Goal: Task Accomplishment & Management: Use online tool/utility

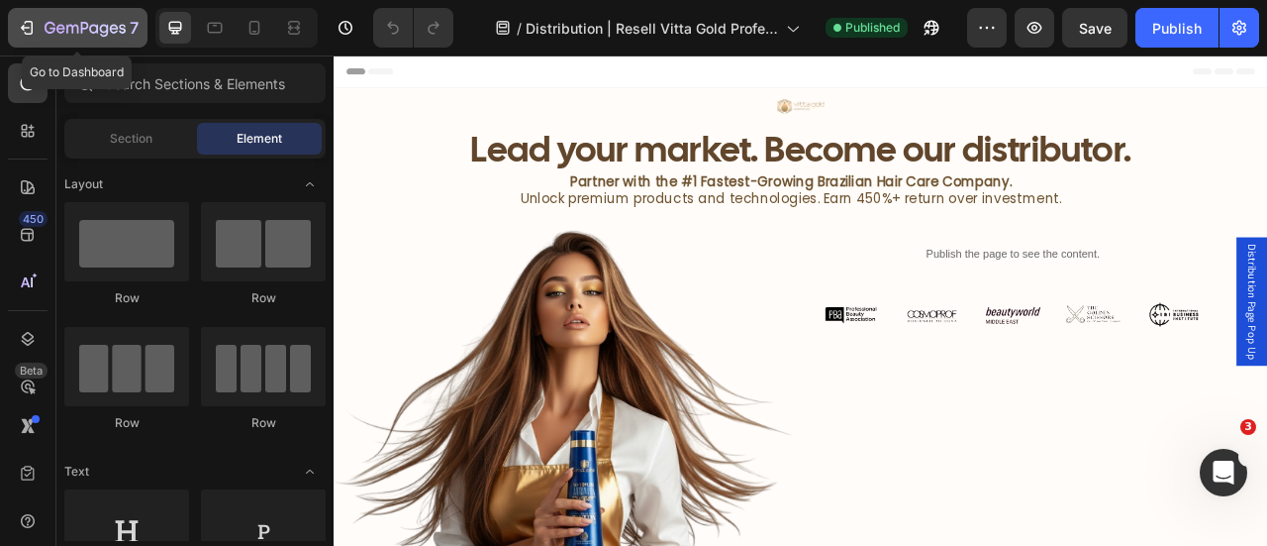
click at [76, 25] on icon "button" at bounding box center [72, 29] width 12 height 9
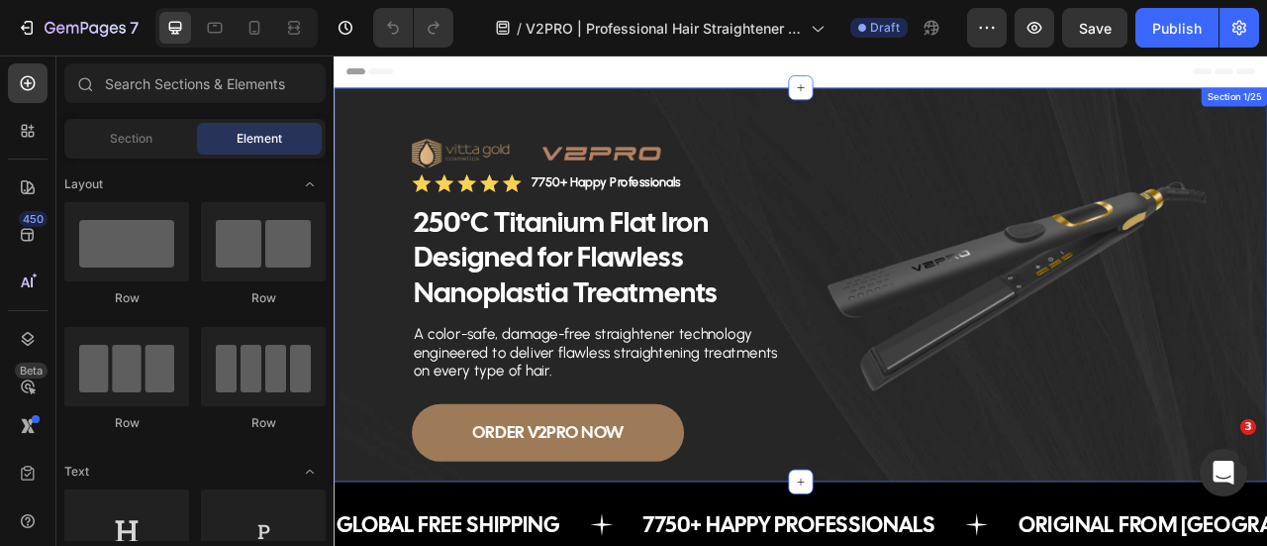
click at [345, 128] on div "Image Image Row Icon Icon Icon Icon Icon Icon List 7750+ Happy Professionals Te…" at bounding box center [928, 346] width 1188 height 501
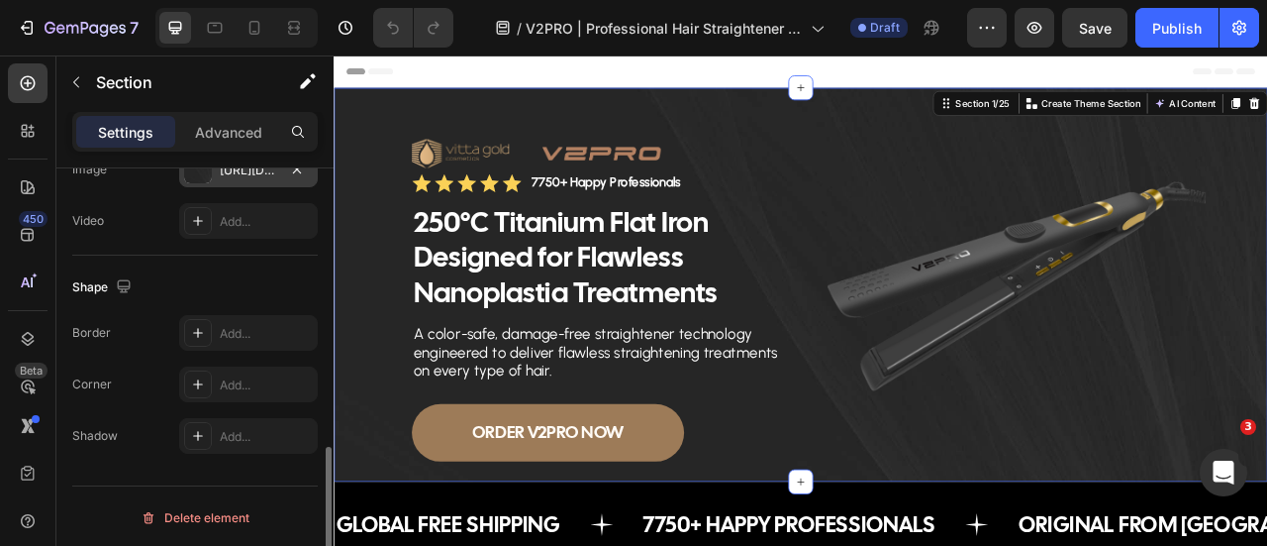
scroll to position [672, 0]
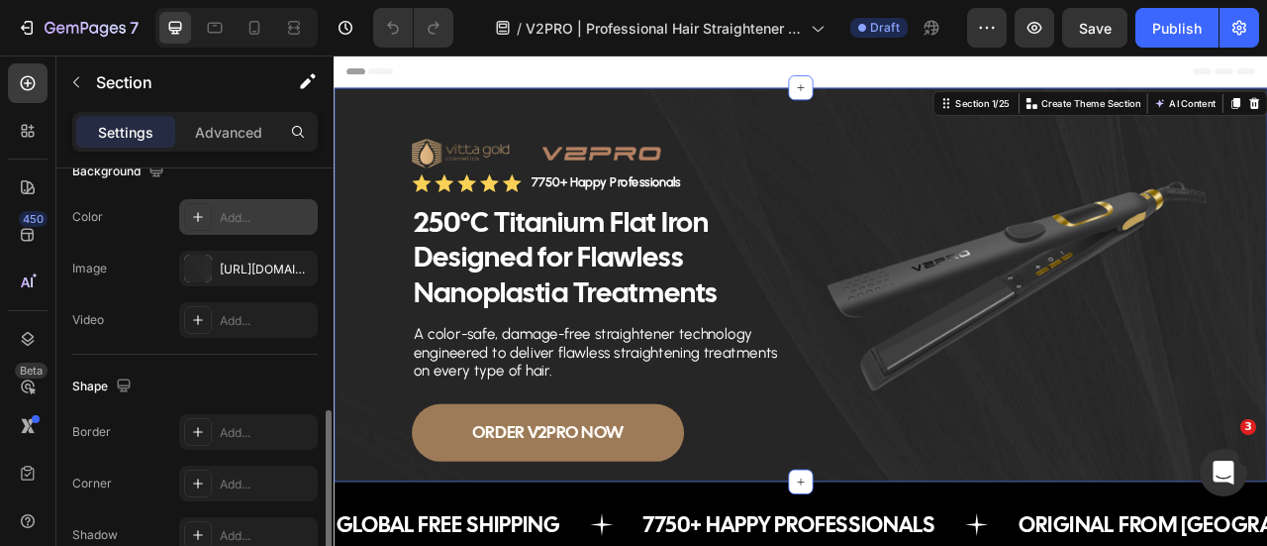
click at [235, 219] on div "Add..." at bounding box center [266, 218] width 93 height 18
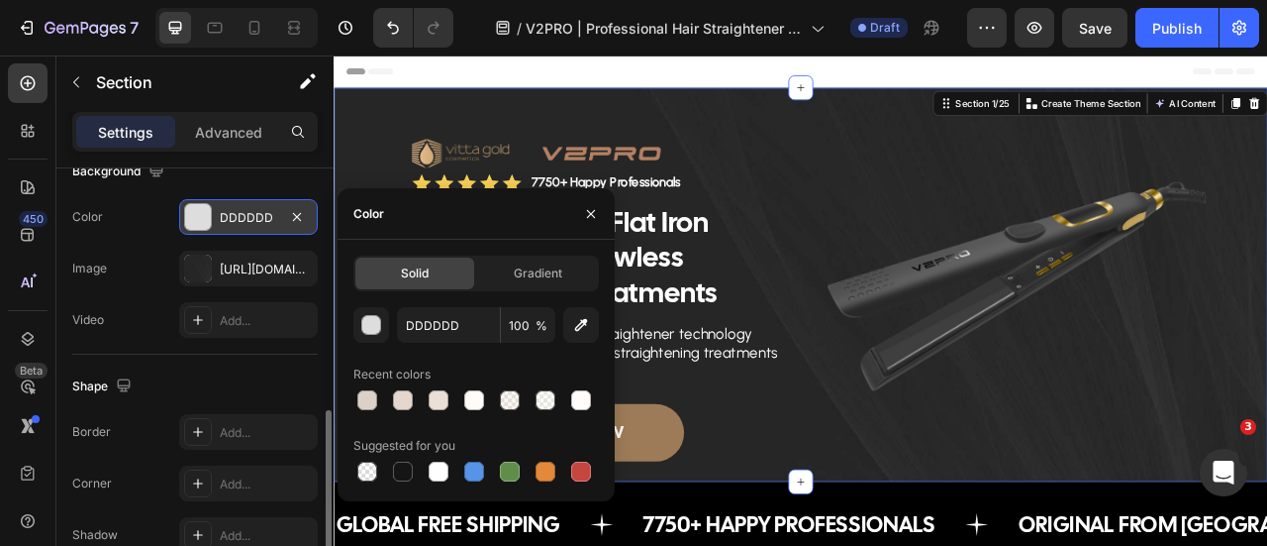
click at [161, 262] on div "Image [URL][DOMAIN_NAME]" at bounding box center [195, 268] width 246 height 36
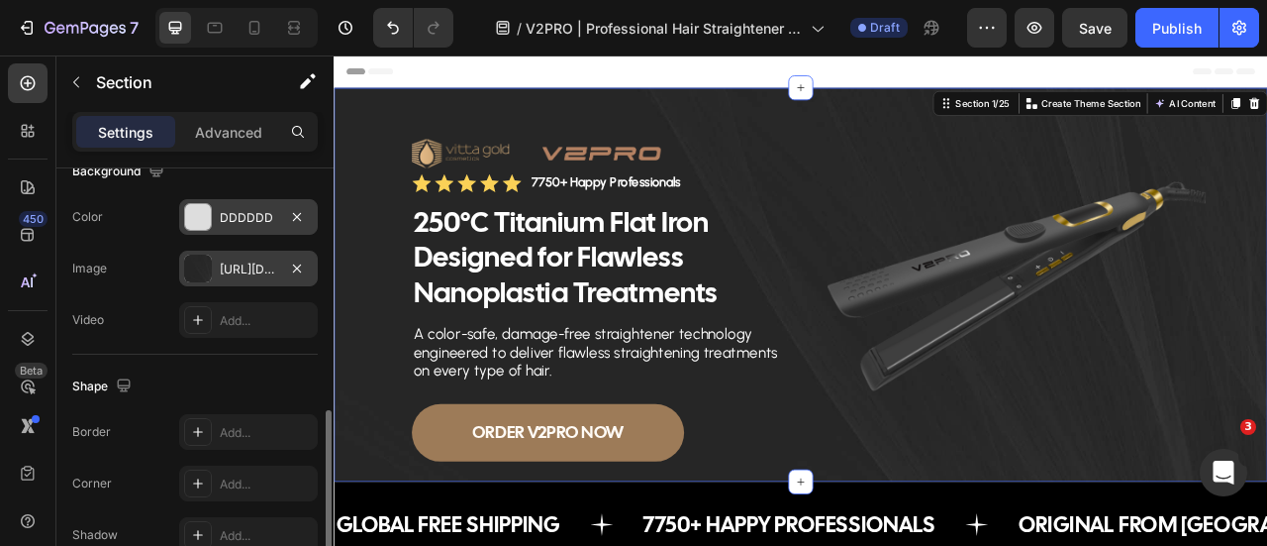
click at [275, 260] on div "[URL][DOMAIN_NAME]" at bounding box center [248, 269] width 57 height 18
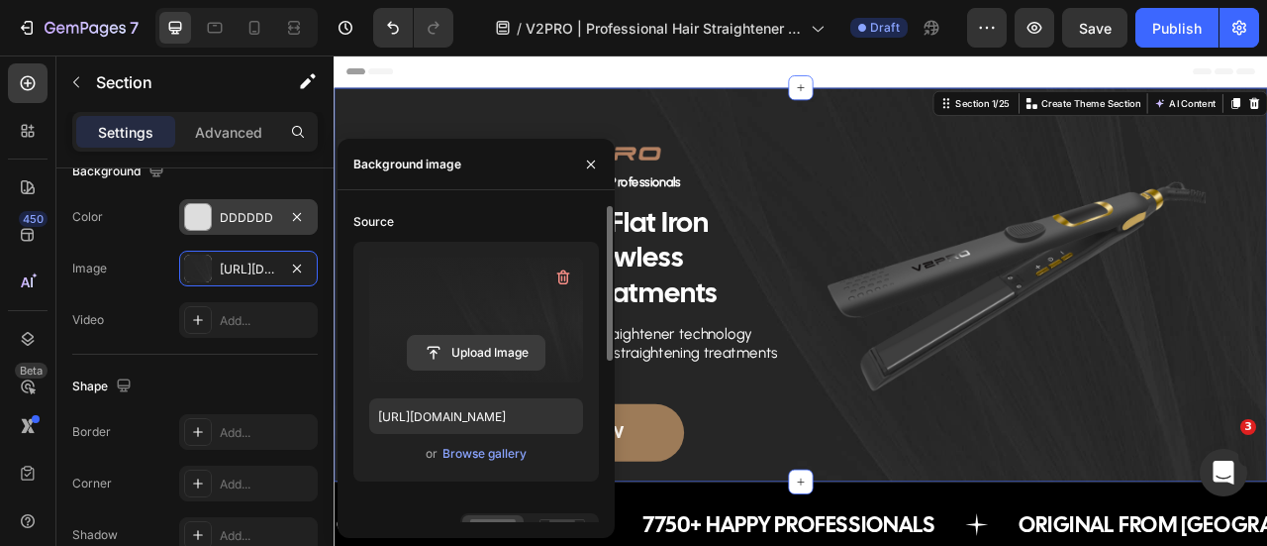
click at [464, 357] on input "file" at bounding box center [476, 353] width 137 height 34
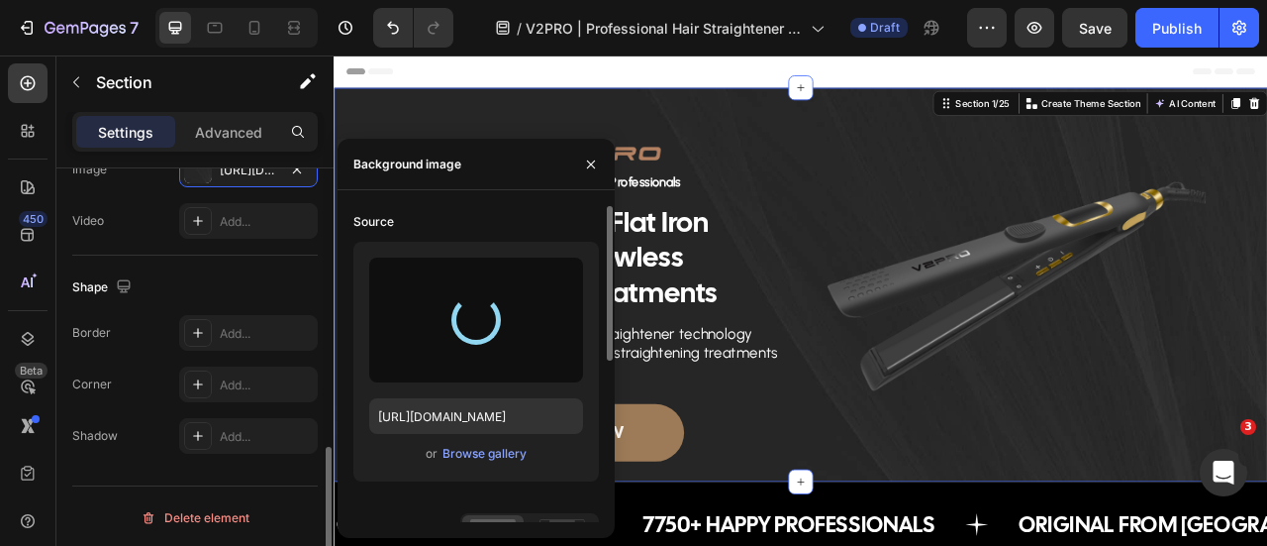
type input "[URL][DOMAIN_NAME]"
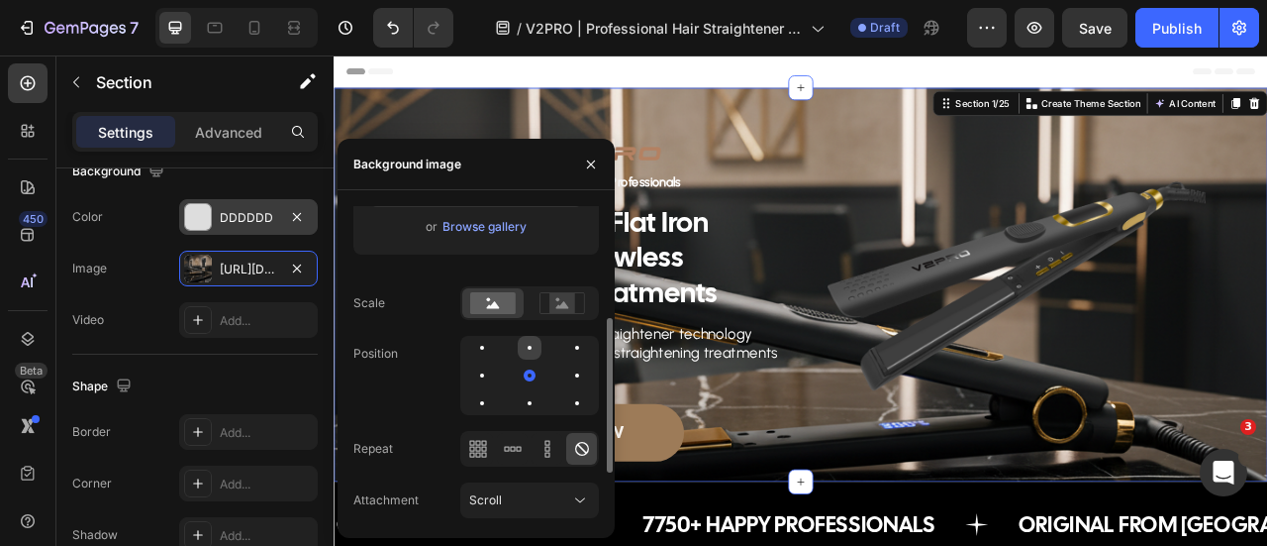
scroll to position [29, 0]
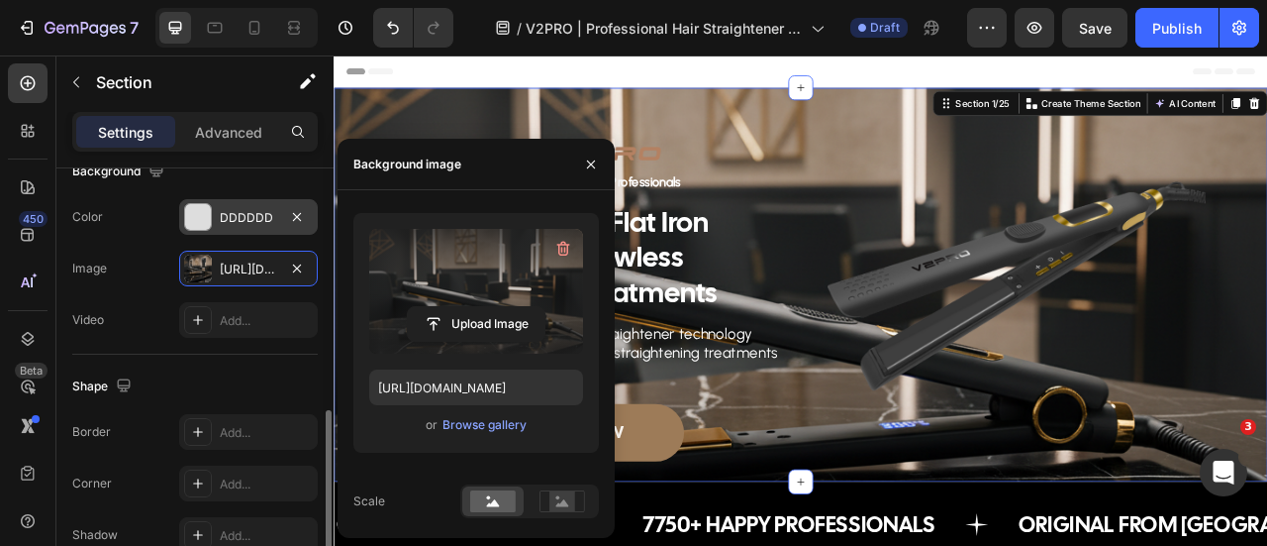
click at [137, 288] on div "The changes might be hidden by the image and the video. Color DDDDDD Image [URL…" at bounding box center [195, 268] width 246 height 139
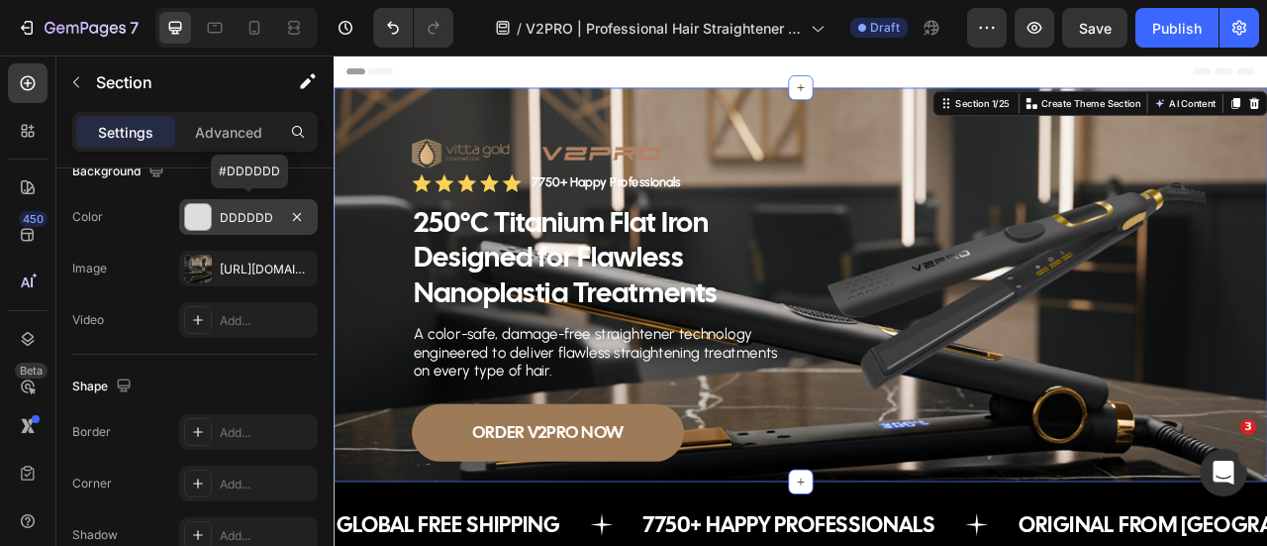
click at [259, 219] on div "DDDDDD" at bounding box center [248, 218] width 57 height 18
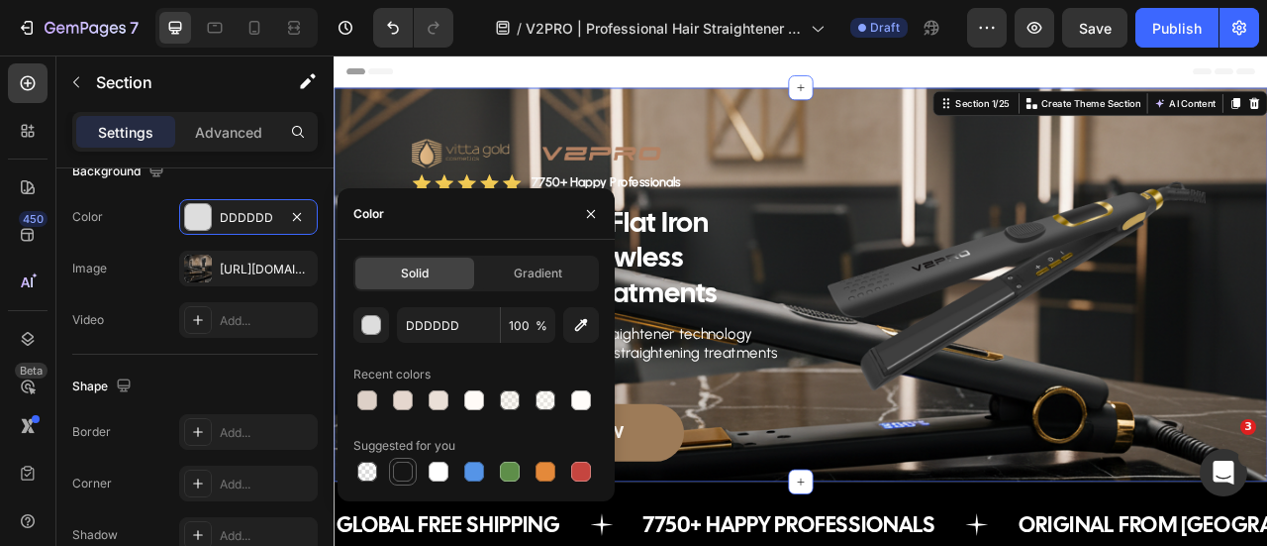
click at [408, 472] on div at bounding box center [403, 471] width 20 height 20
type input "151515"
click at [152, 254] on div "Image [URL][DOMAIN_NAME]" at bounding box center [195, 268] width 246 height 36
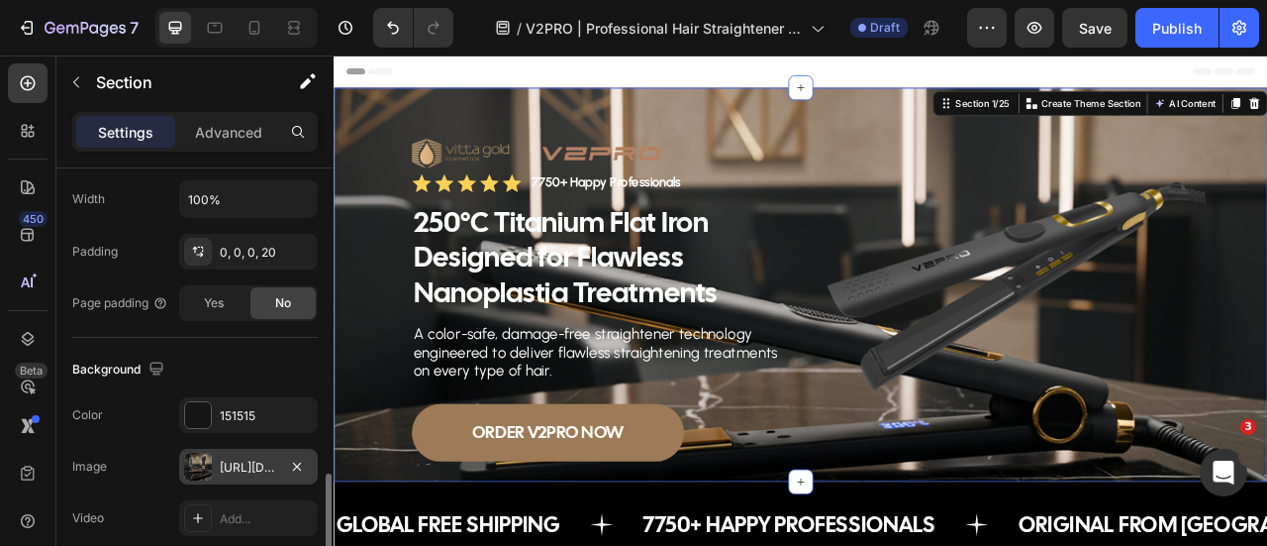
scroll to position [573, 0]
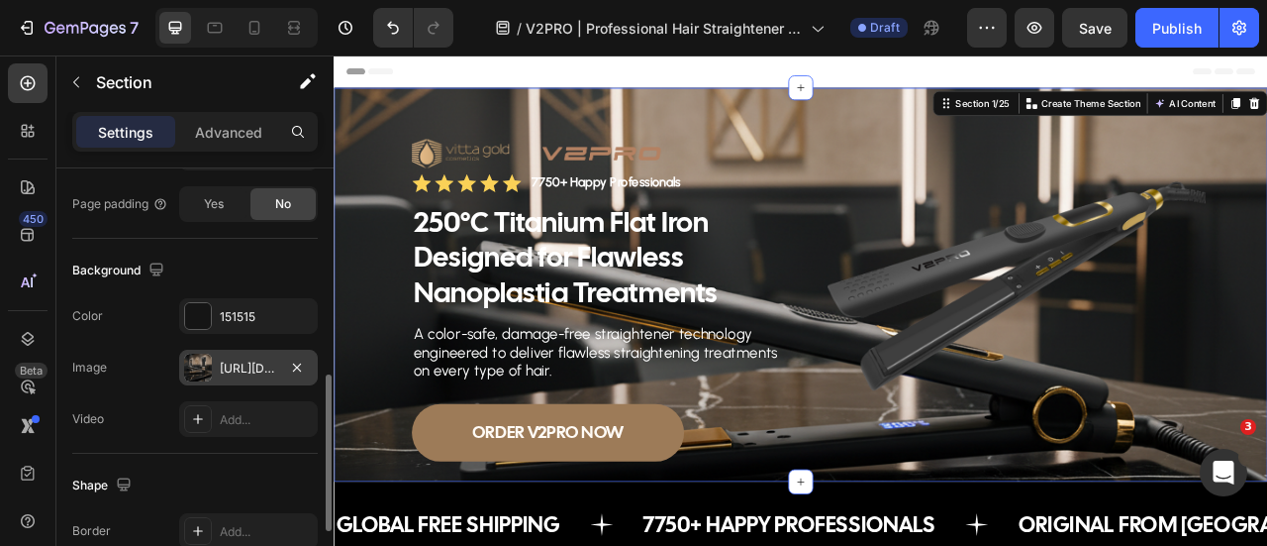
click at [245, 362] on div "[URL][DOMAIN_NAME]" at bounding box center [248, 368] width 57 height 18
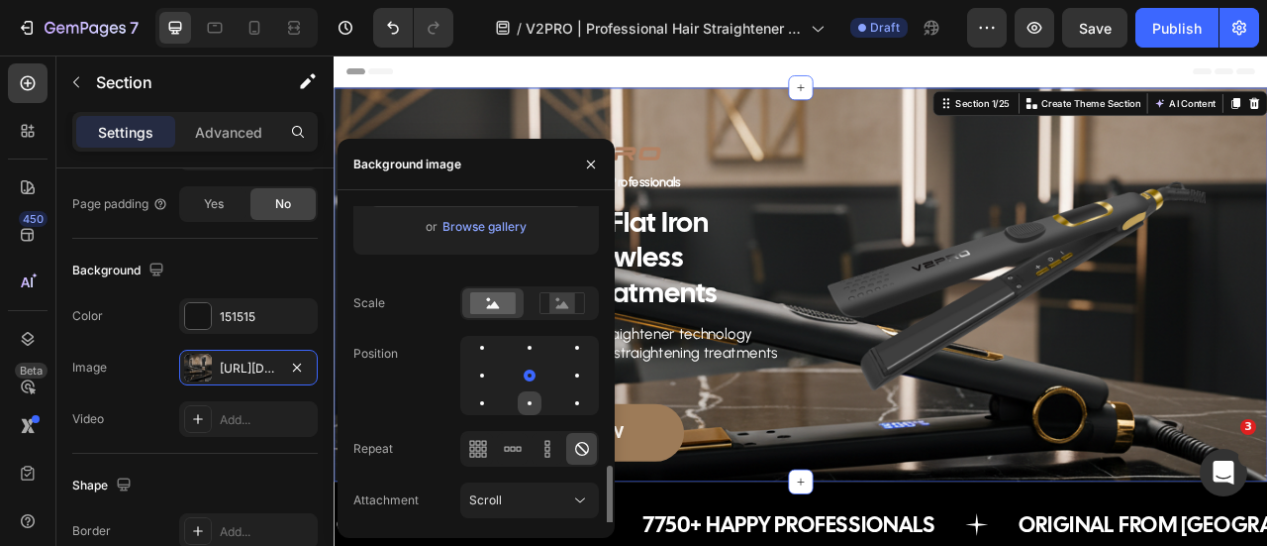
scroll to position [326, 0]
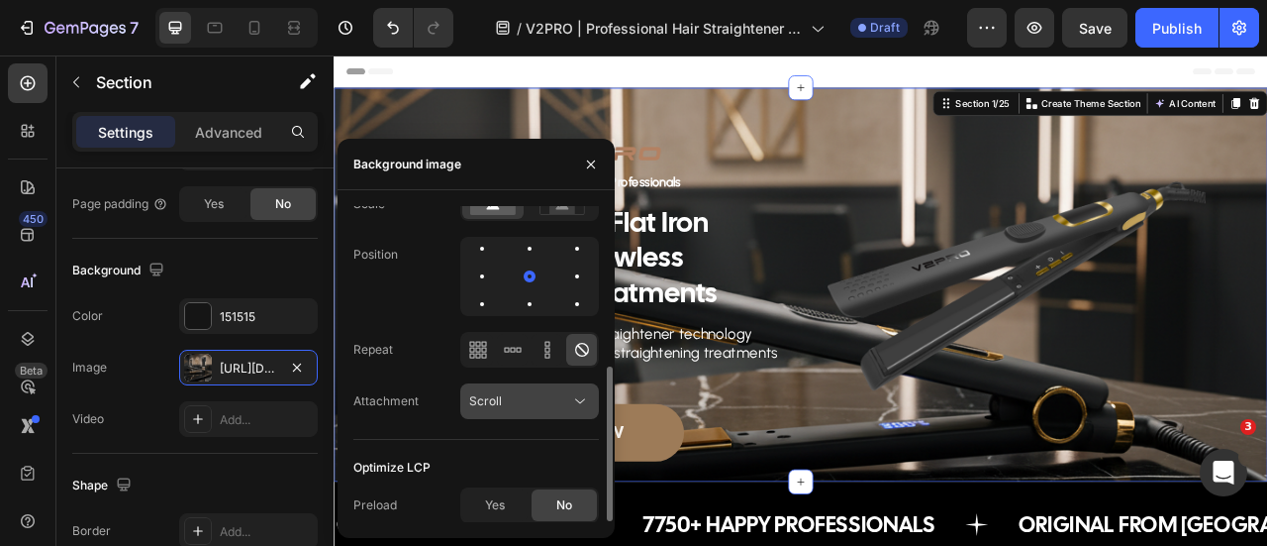
click at [563, 397] on div "Scroll" at bounding box center [519, 401] width 101 height 18
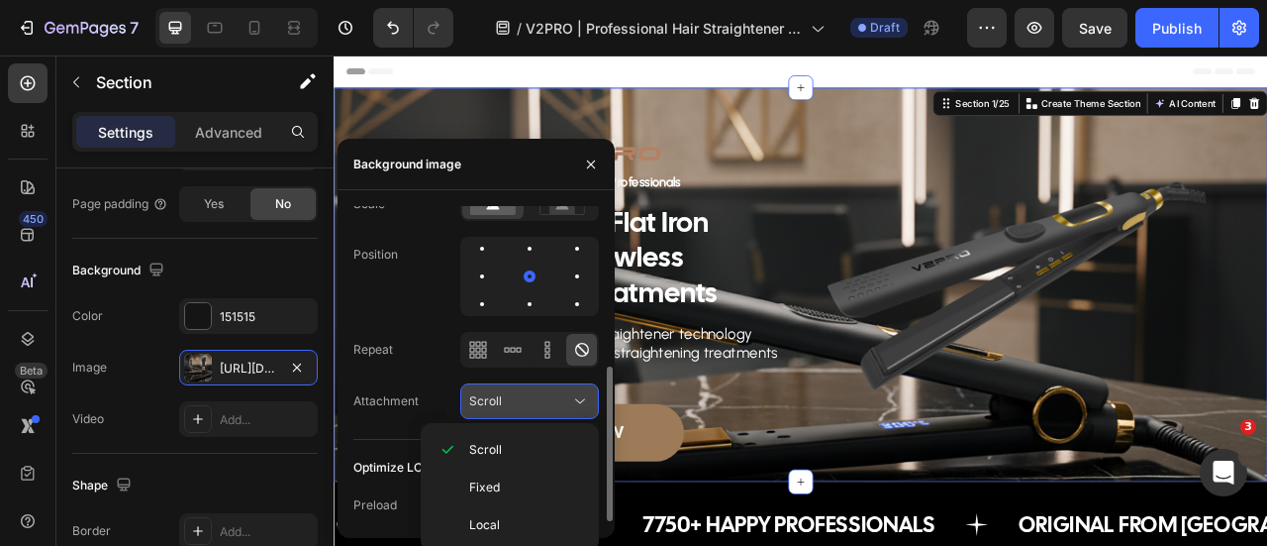
click at [573, 396] on icon at bounding box center [580, 401] width 20 height 20
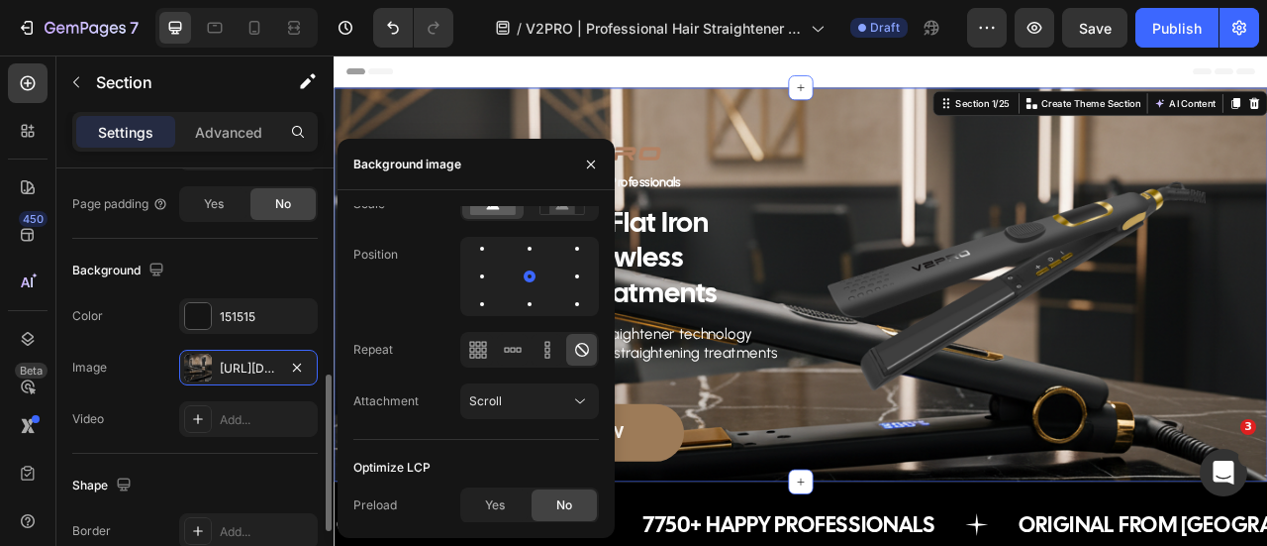
click at [149, 401] on div "Video Add..." at bounding box center [195, 419] width 246 height 36
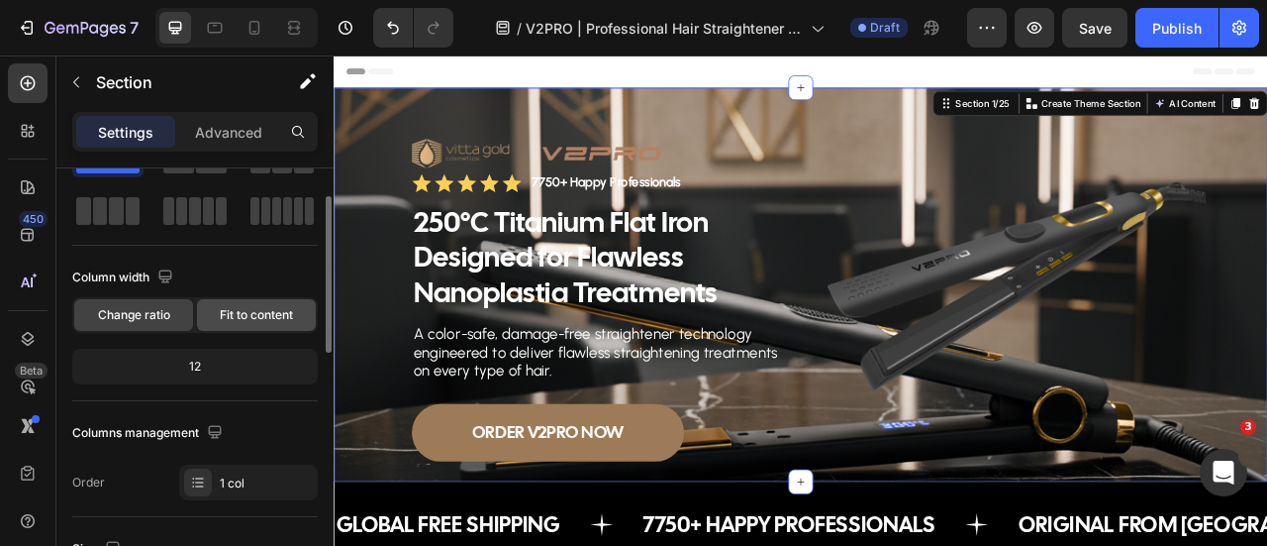
scroll to position [0, 0]
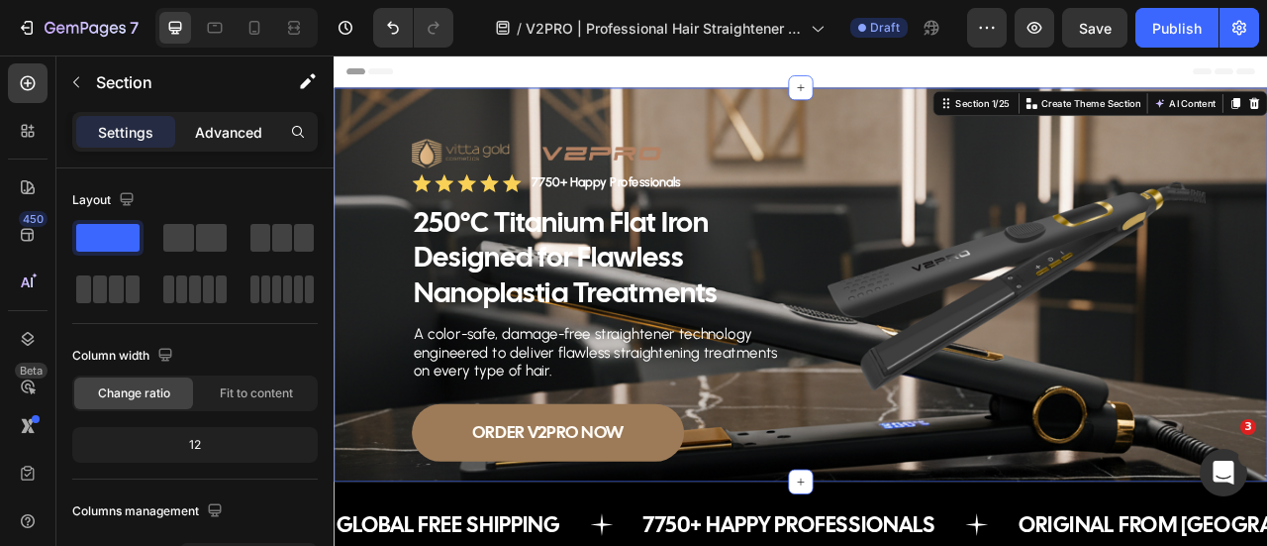
click at [214, 136] on p "Advanced" at bounding box center [228, 132] width 67 height 21
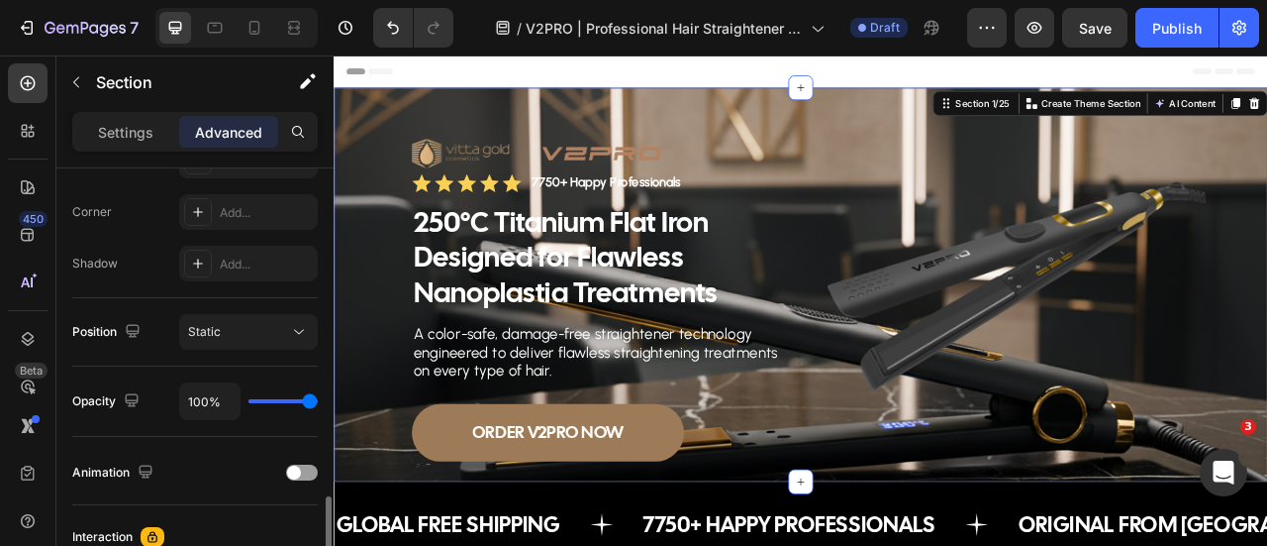
scroll to position [693, 0]
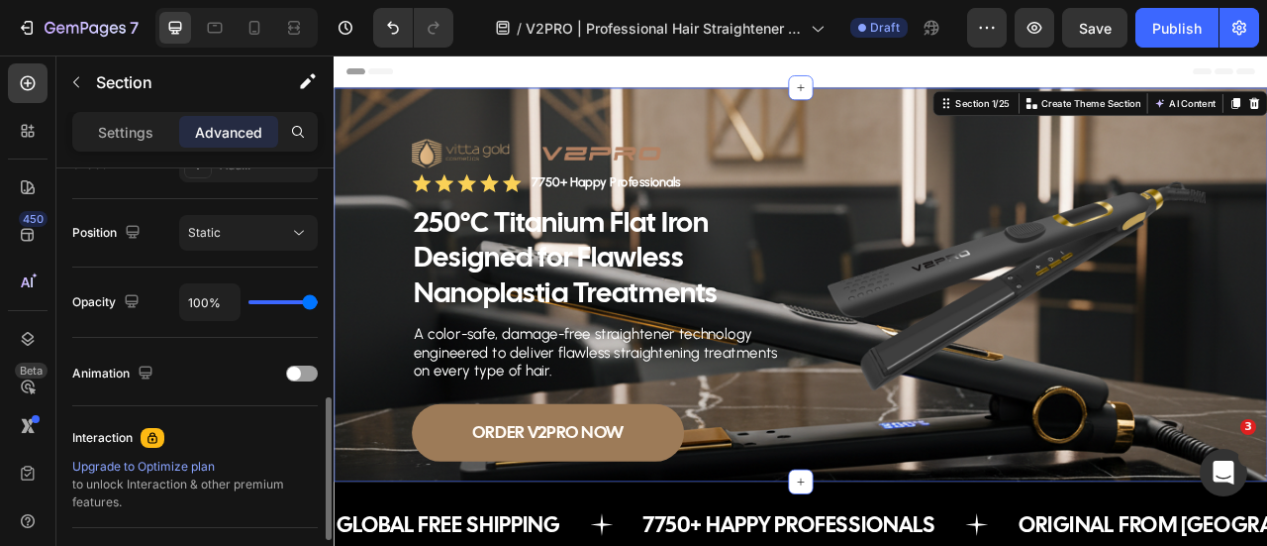
type input "81%"
type input "81"
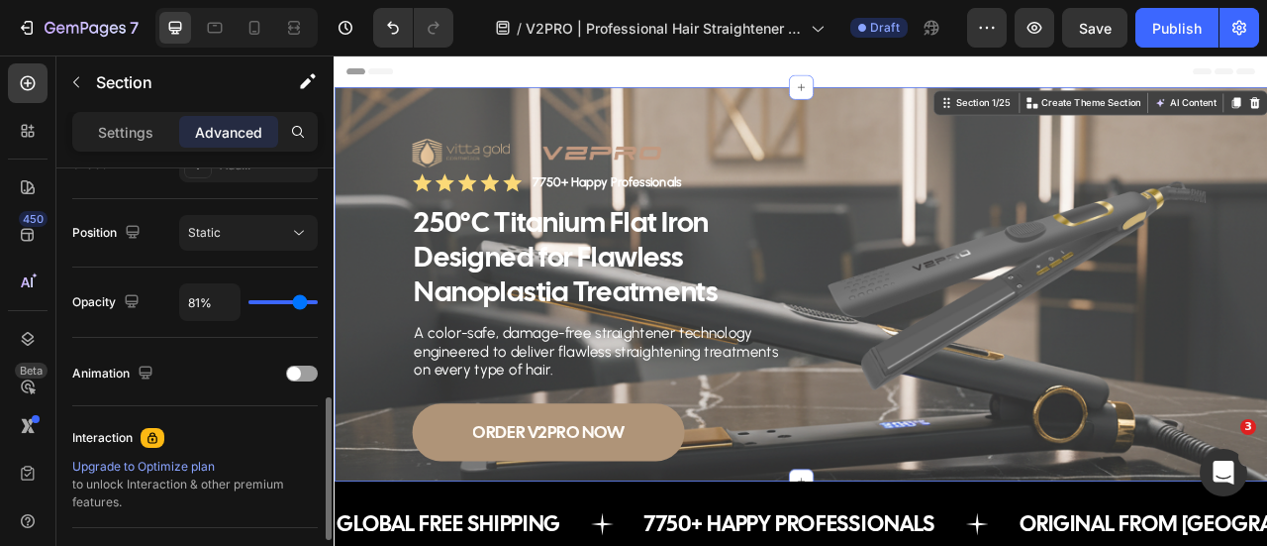
type input "80%"
type input "80"
type input "78%"
type input "78"
type input "77%"
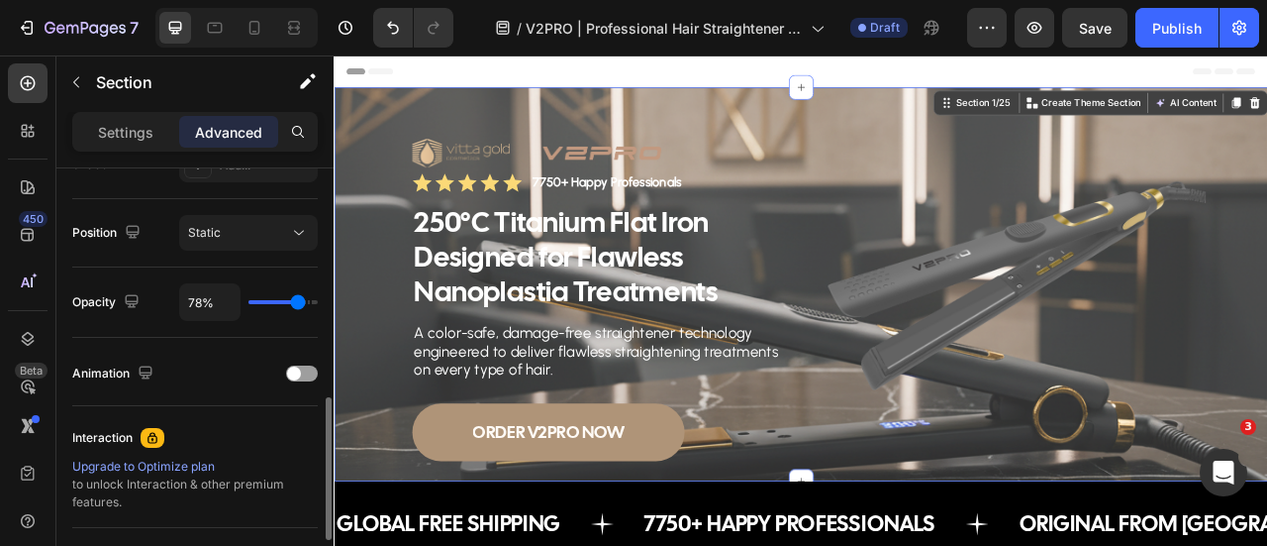
type input "77"
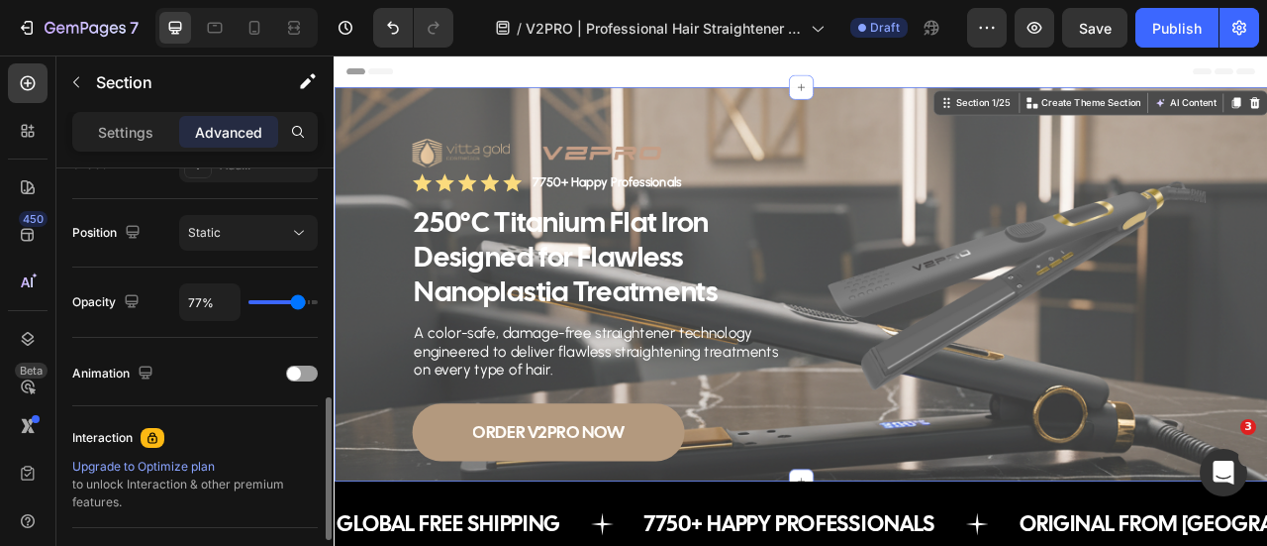
type input "80%"
type input "80"
type input "83%"
type input "83"
type input "85%"
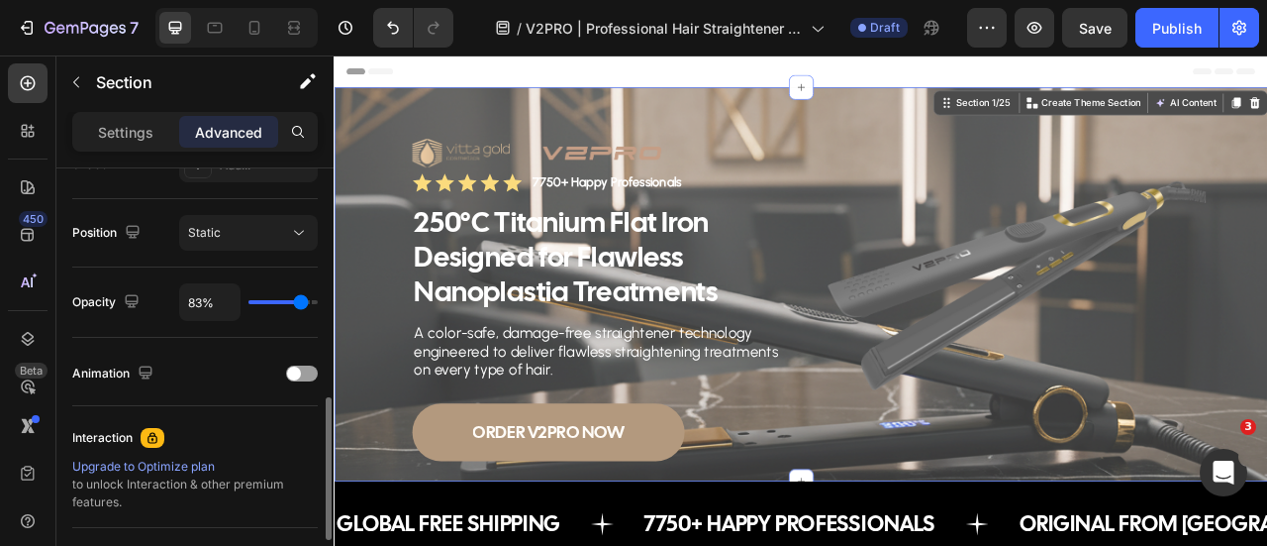
type input "85"
type input "87%"
type input "87"
type input "94%"
type input "94"
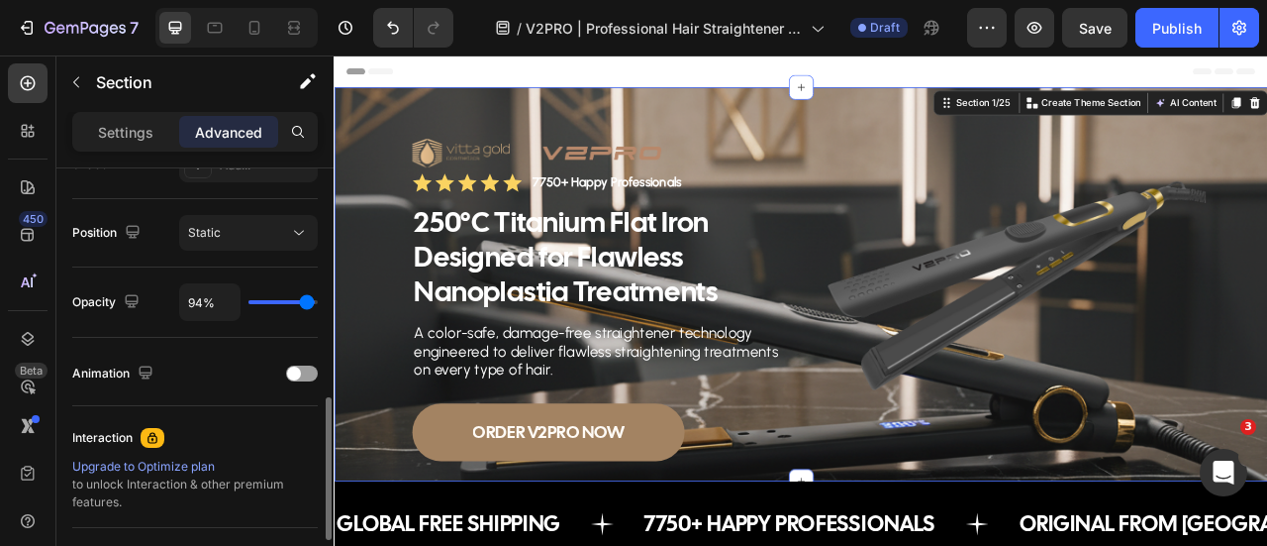
type input "96%"
type input "96"
type input "97%"
type input "97"
type input "99%"
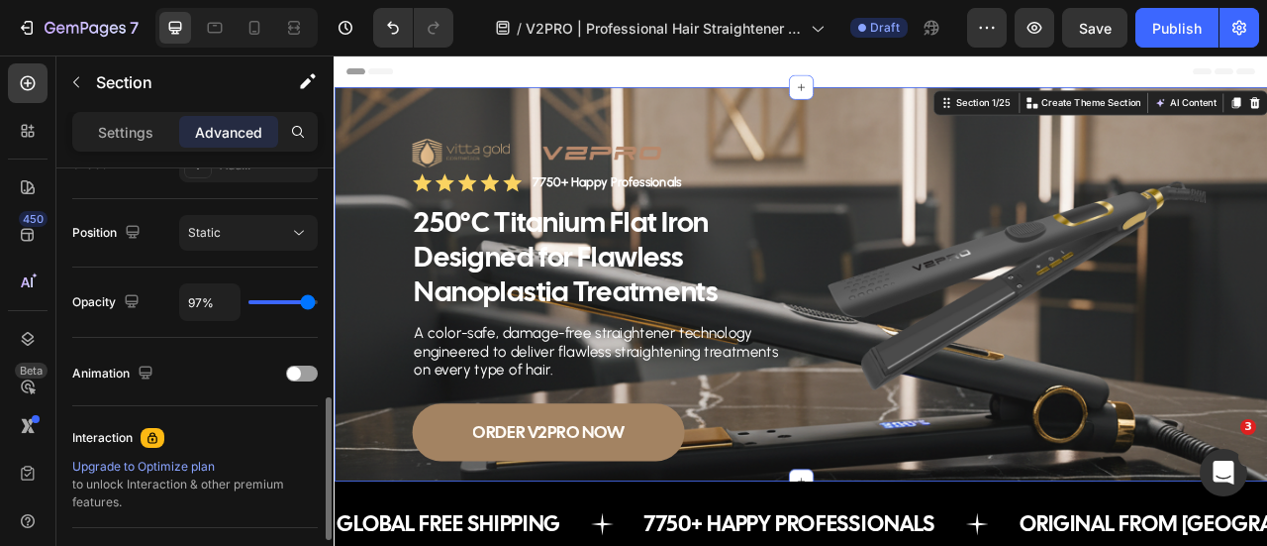
type input "99"
type input "100%"
type input "100"
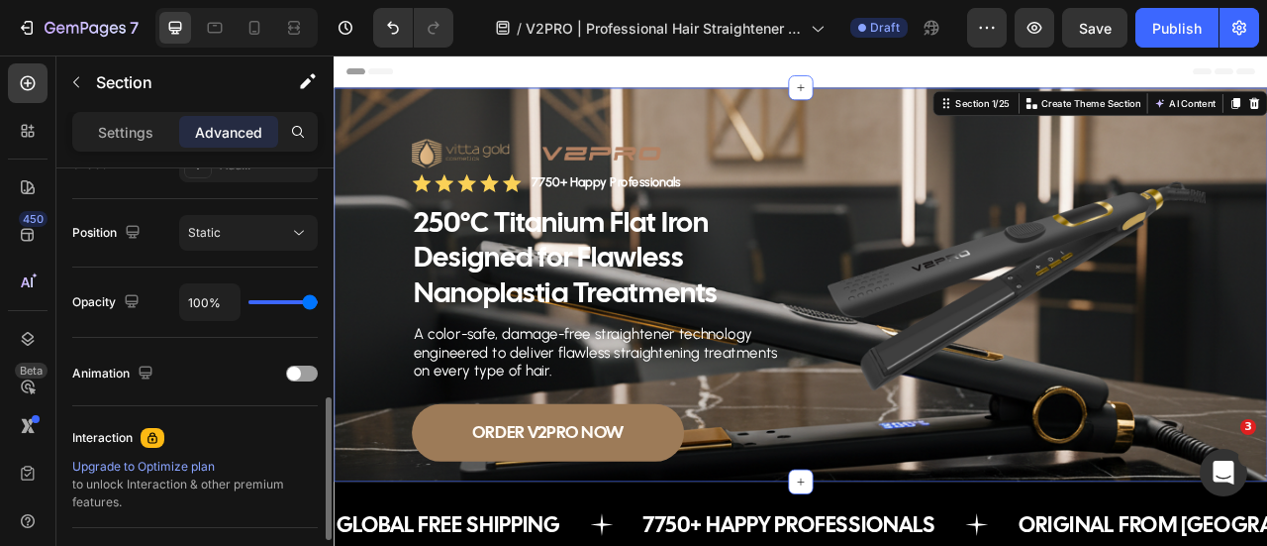
drag, startPoint x: 309, startPoint y: 296, endPoint x: 324, endPoint y: 298, distance: 15.0
click at [318, 300] on input "range" at bounding box center [283, 302] width 69 height 4
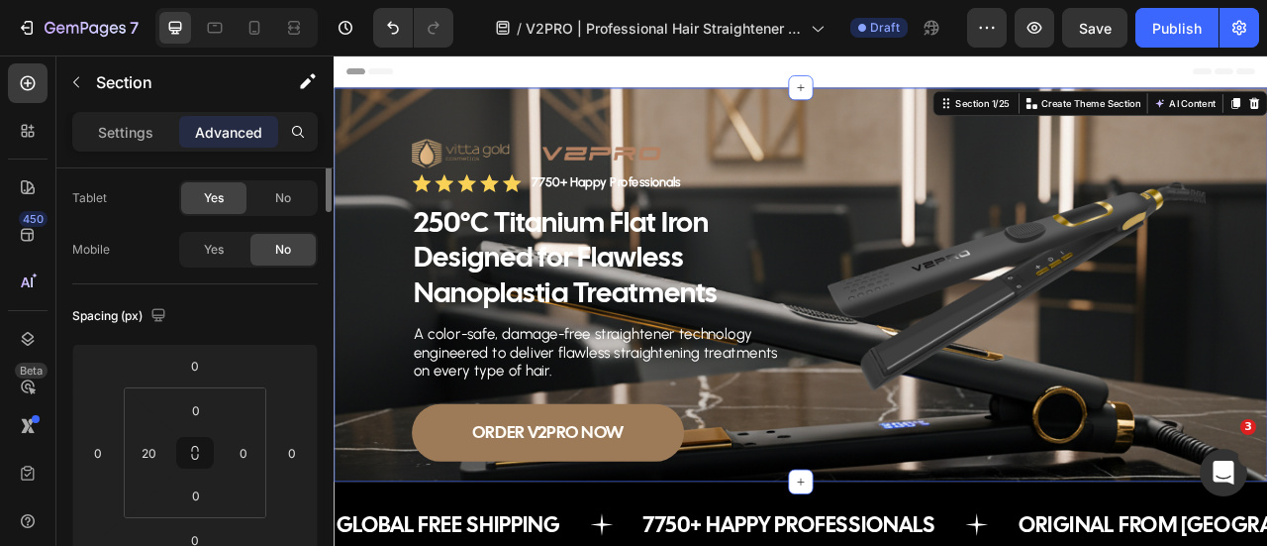
scroll to position [0, 0]
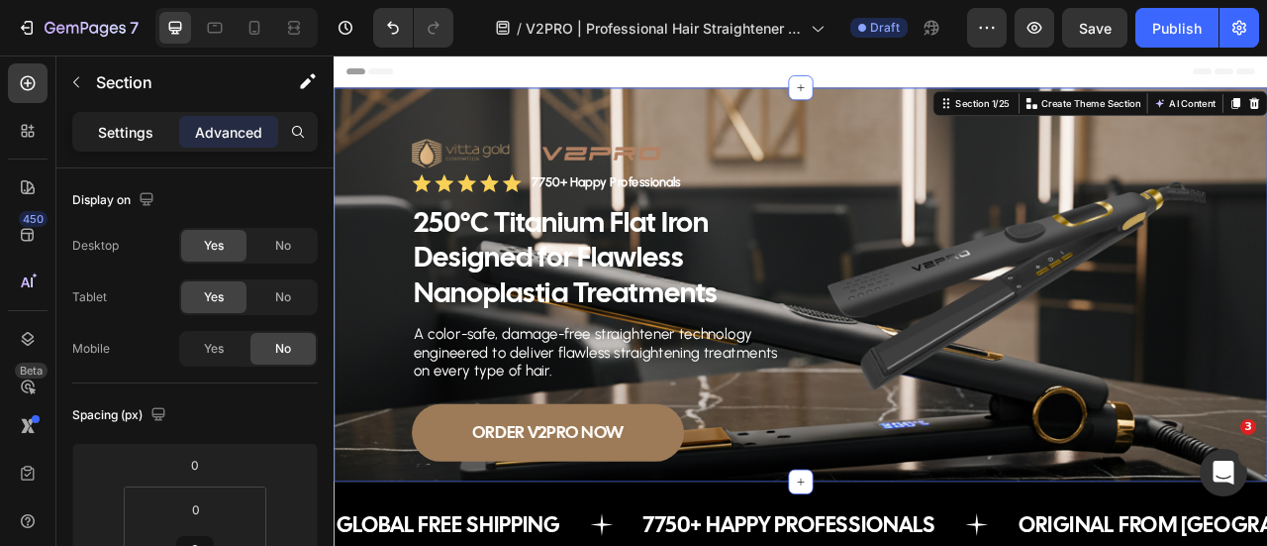
click at [133, 126] on p "Settings" at bounding box center [125, 132] width 55 height 21
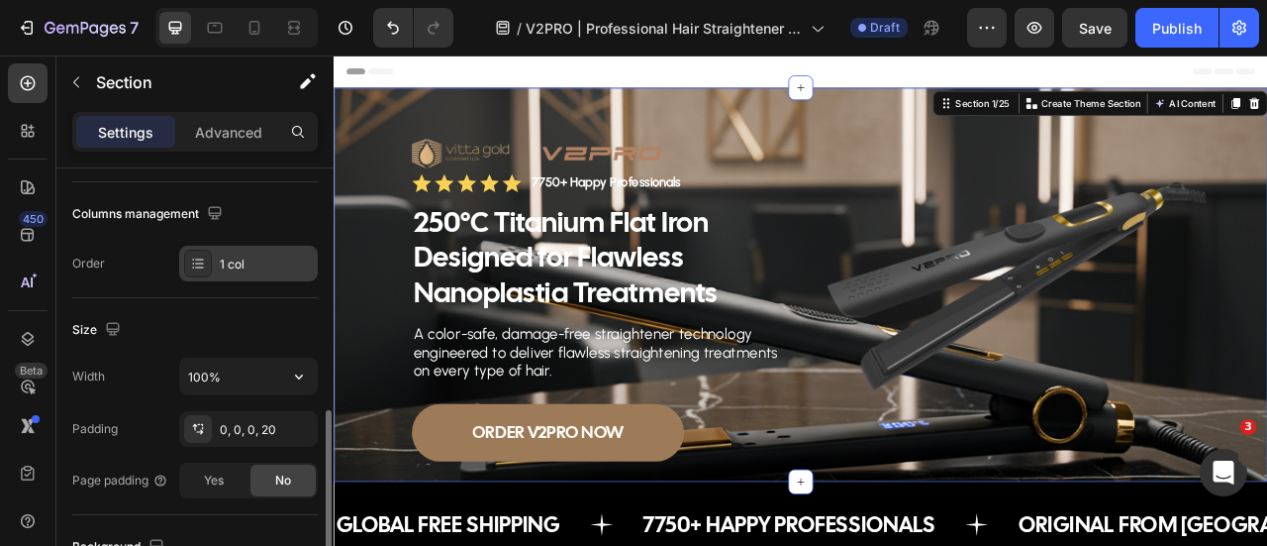
scroll to position [396, 0]
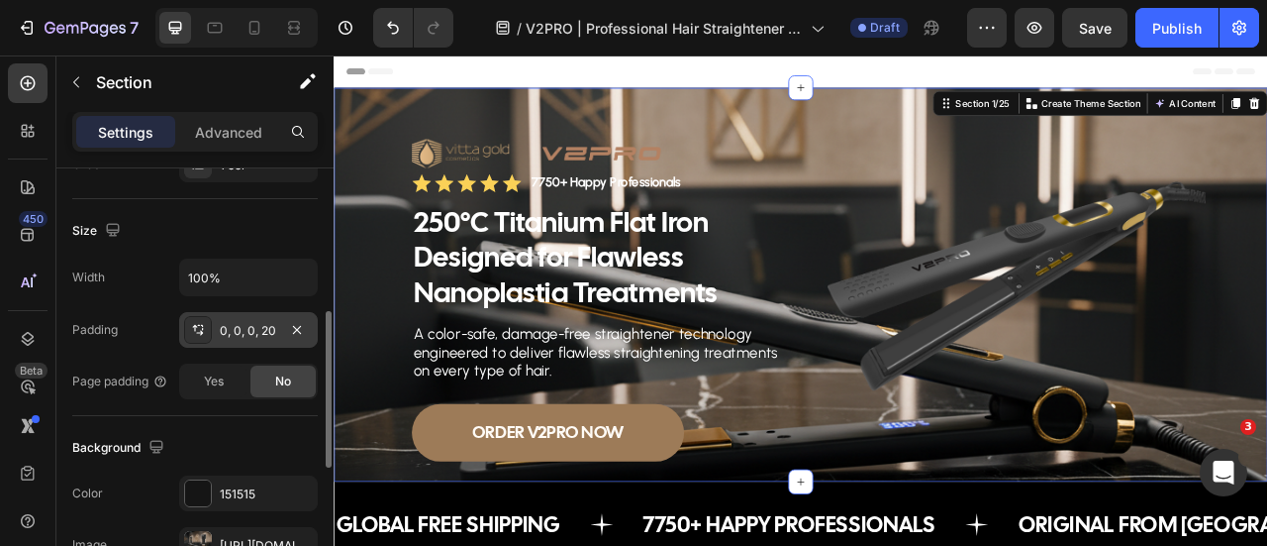
click at [241, 332] on div "0, 0, 0, 20" at bounding box center [248, 331] width 57 height 18
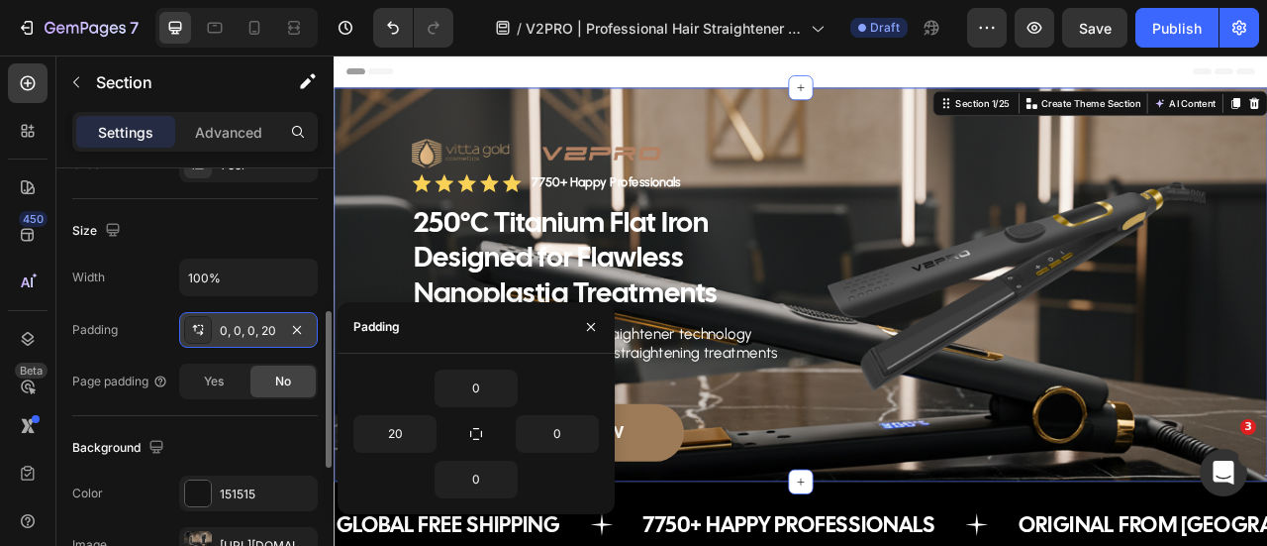
click at [240, 332] on div "0, 0, 0, 20" at bounding box center [248, 331] width 57 height 18
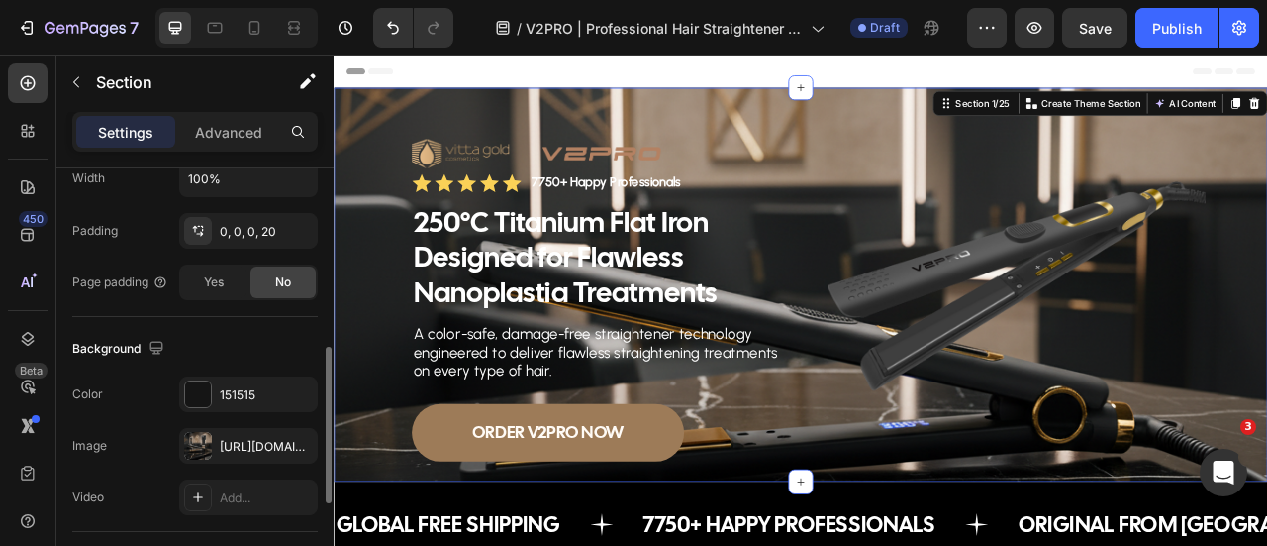
scroll to position [594, 0]
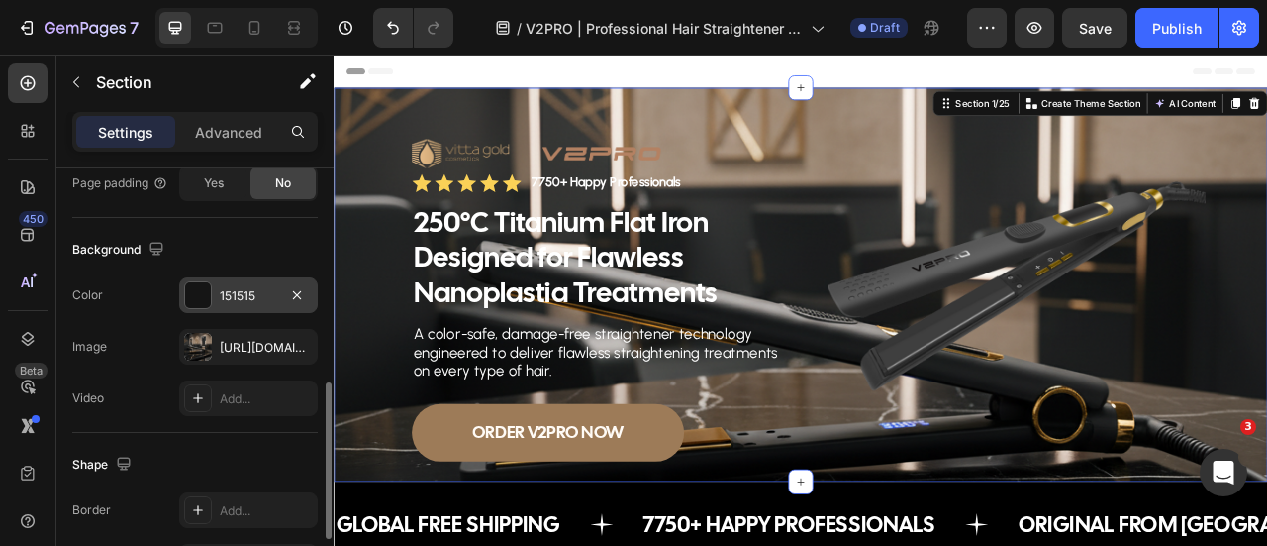
click at [231, 287] on div "151515" at bounding box center [248, 296] width 57 height 18
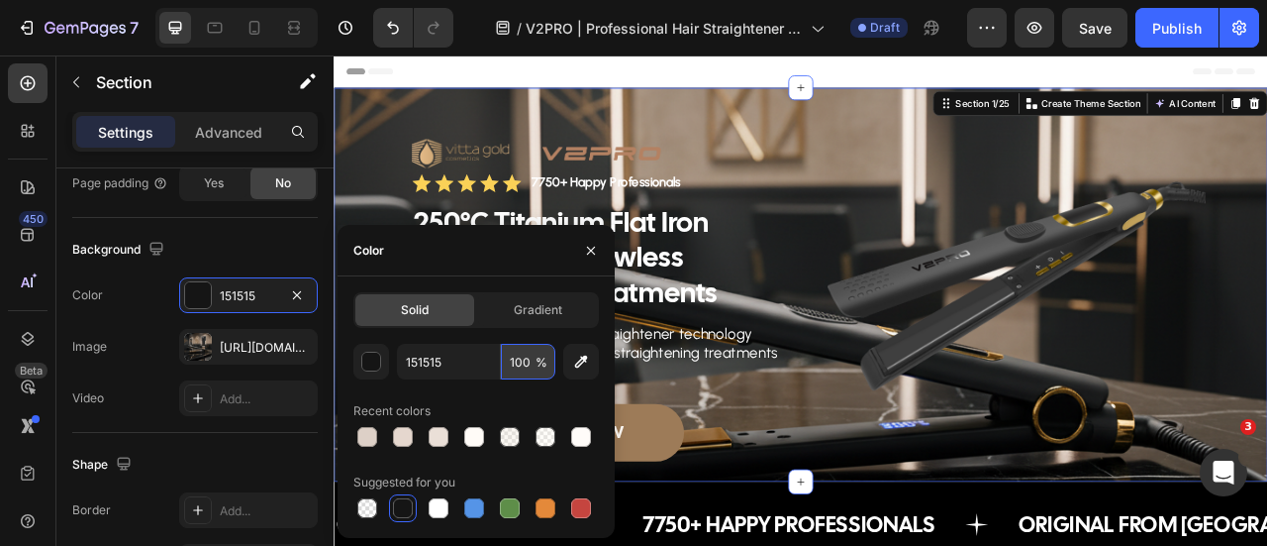
click at [523, 363] on input "100" at bounding box center [528, 362] width 54 height 36
click at [521, 361] on input "90" at bounding box center [528, 362] width 54 height 36
drag, startPoint x: 527, startPoint y: 356, endPoint x: 495, endPoint y: 365, distance: 32.9
click at [495, 365] on div "151515 90 %" at bounding box center [476, 362] width 158 height 36
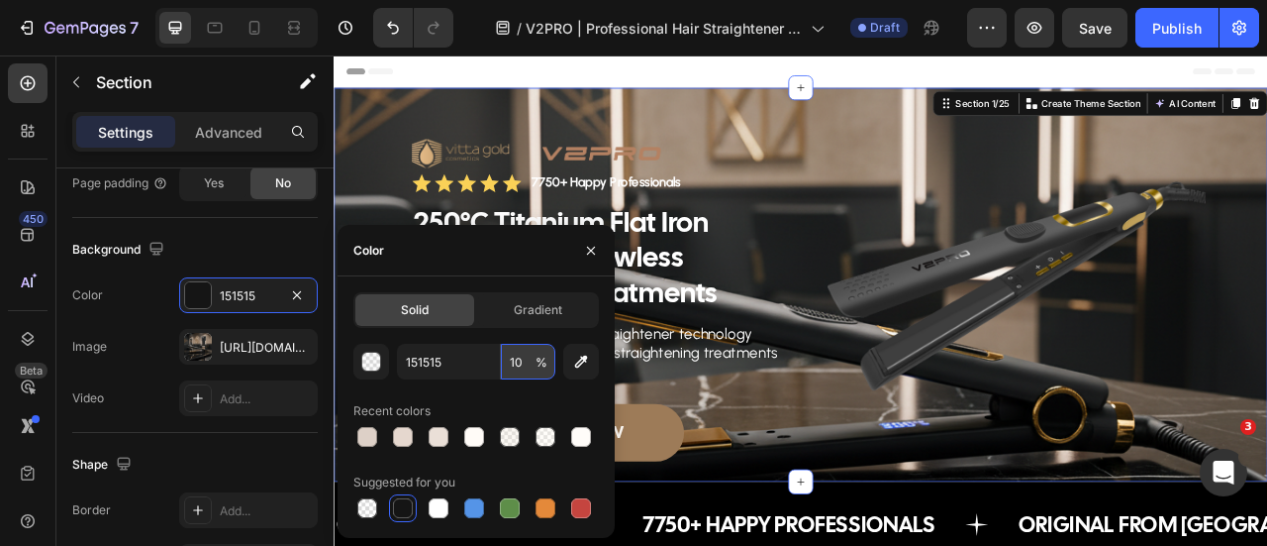
type input "100"
click at [123, 363] on div "The changes might be hidden by the image and the video. Color 151515 Image [URL…" at bounding box center [195, 346] width 246 height 139
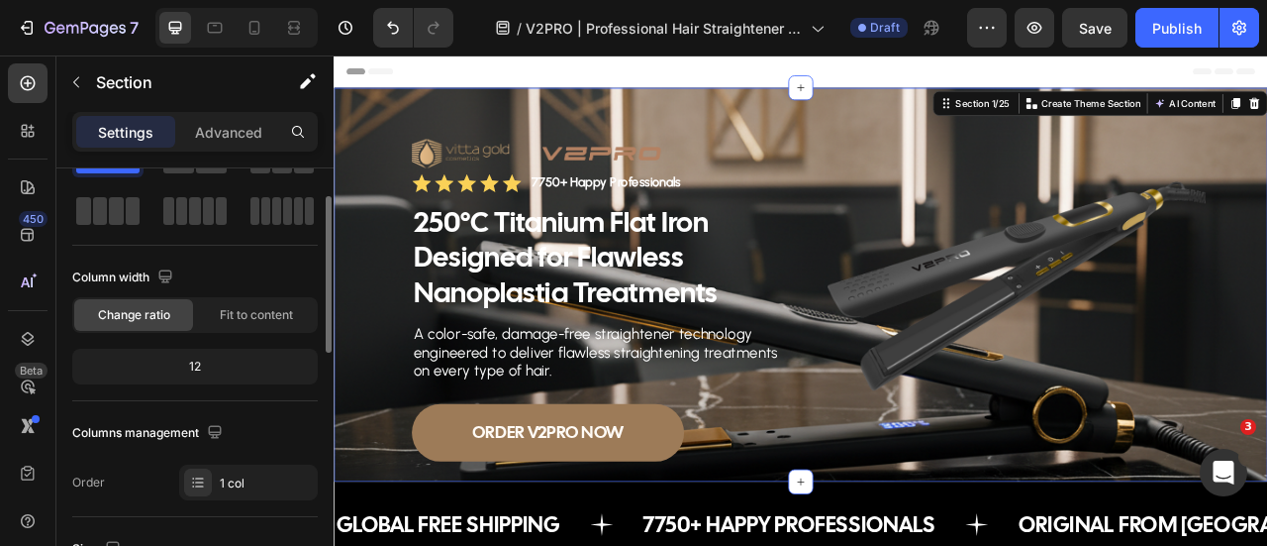
scroll to position [0, 0]
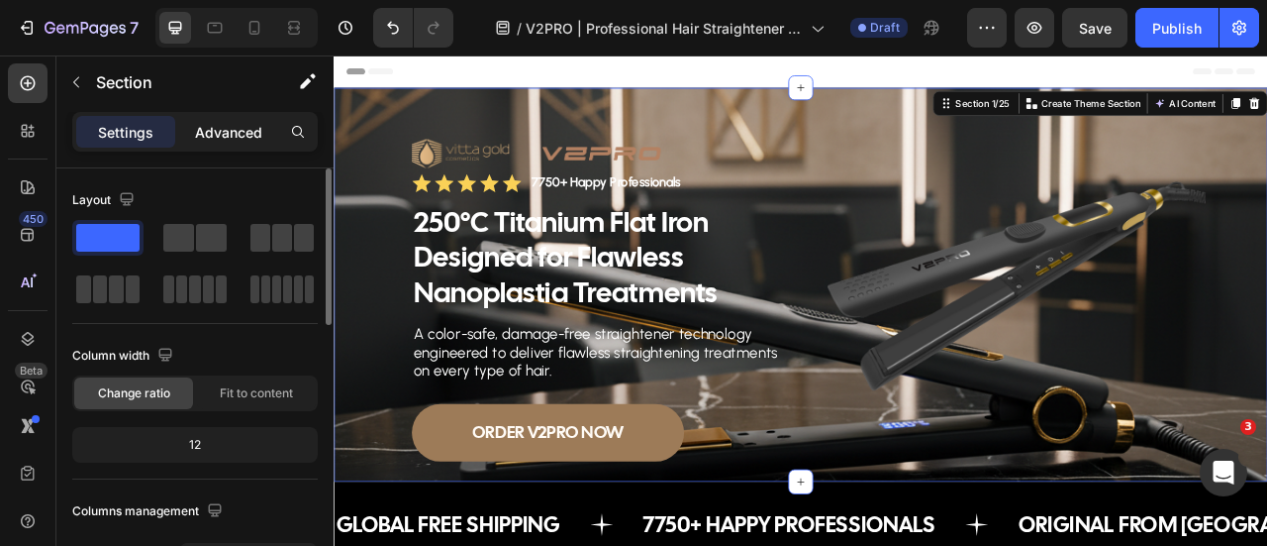
click at [220, 129] on p "Advanced" at bounding box center [228, 132] width 67 height 21
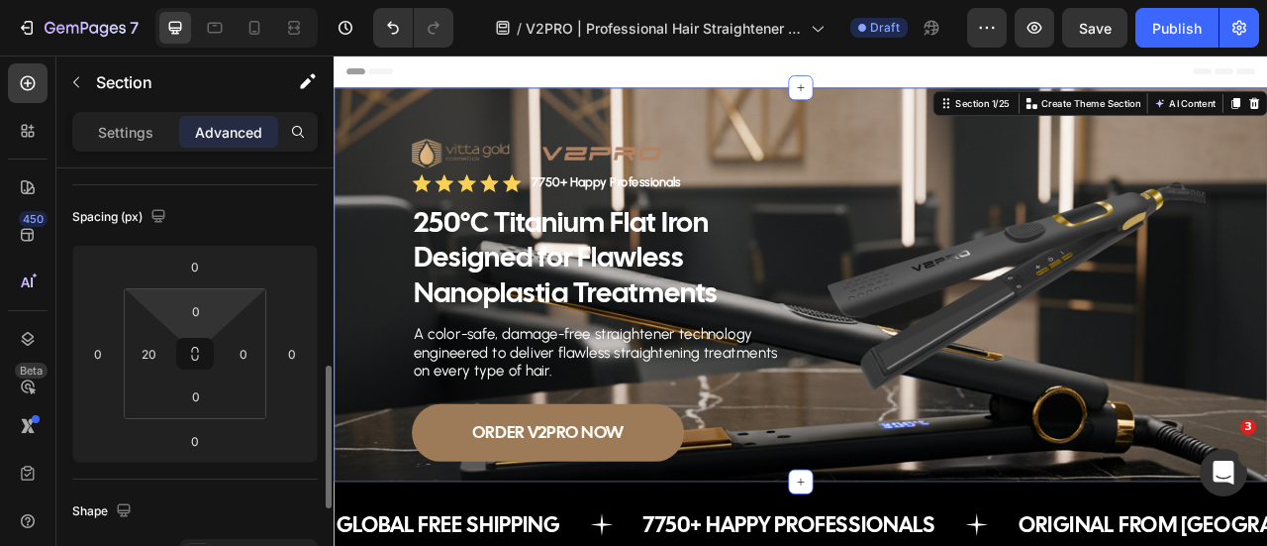
scroll to position [297, 0]
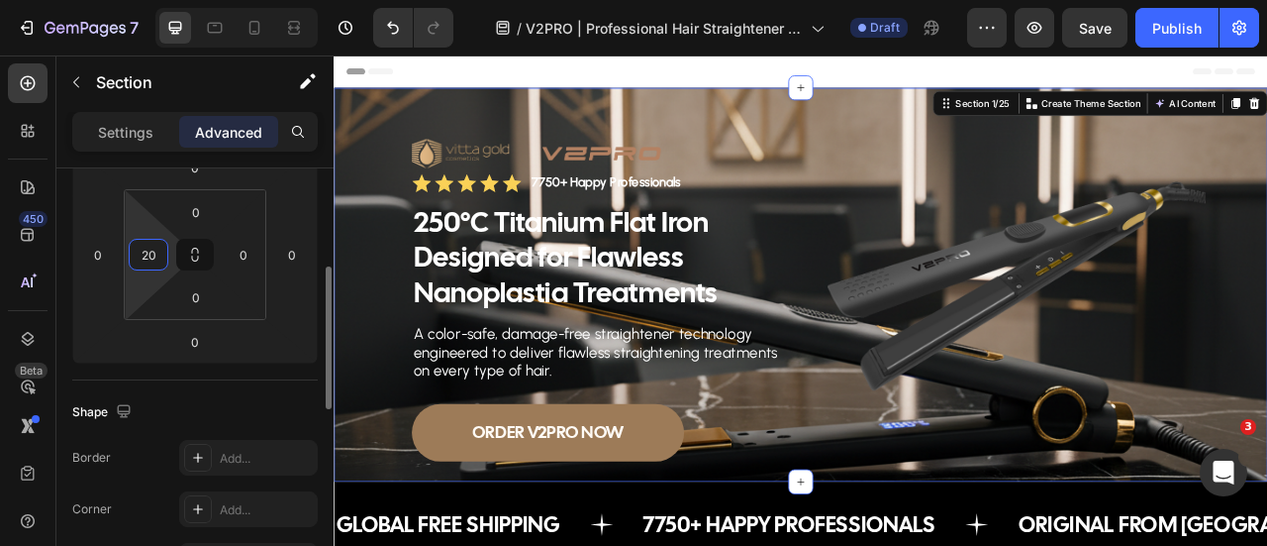
click at [158, 256] on input "20" at bounding box center [149, 255] width 30 height 30
type input "0"
click at [156, 401] on div "Shape" at bounding box center [195, 412] width 246 height 32
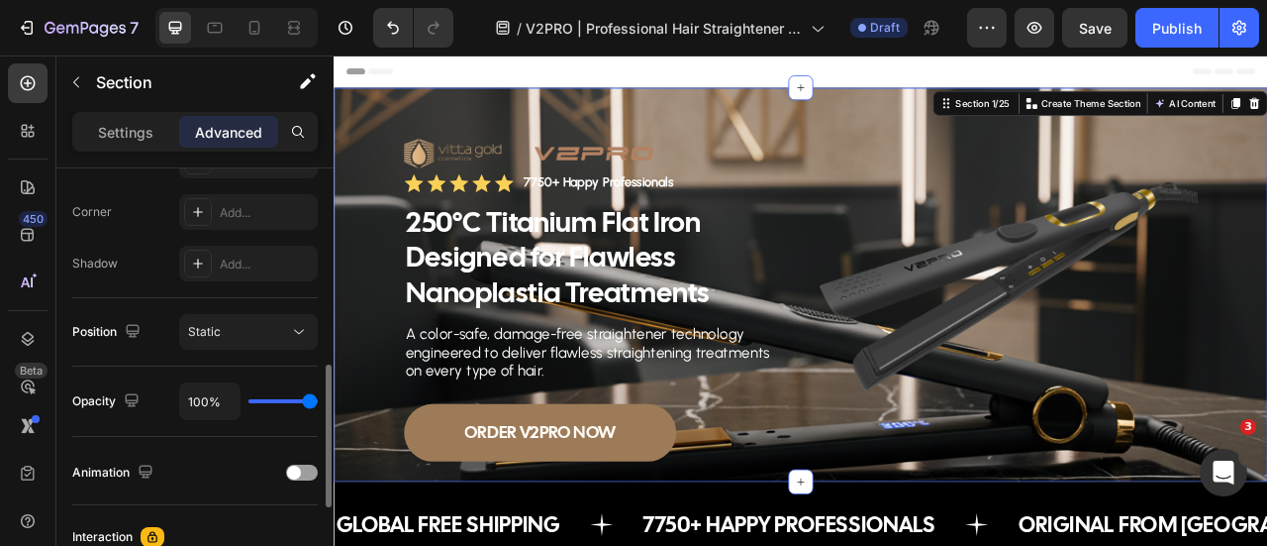
scroll to position [693, 0]
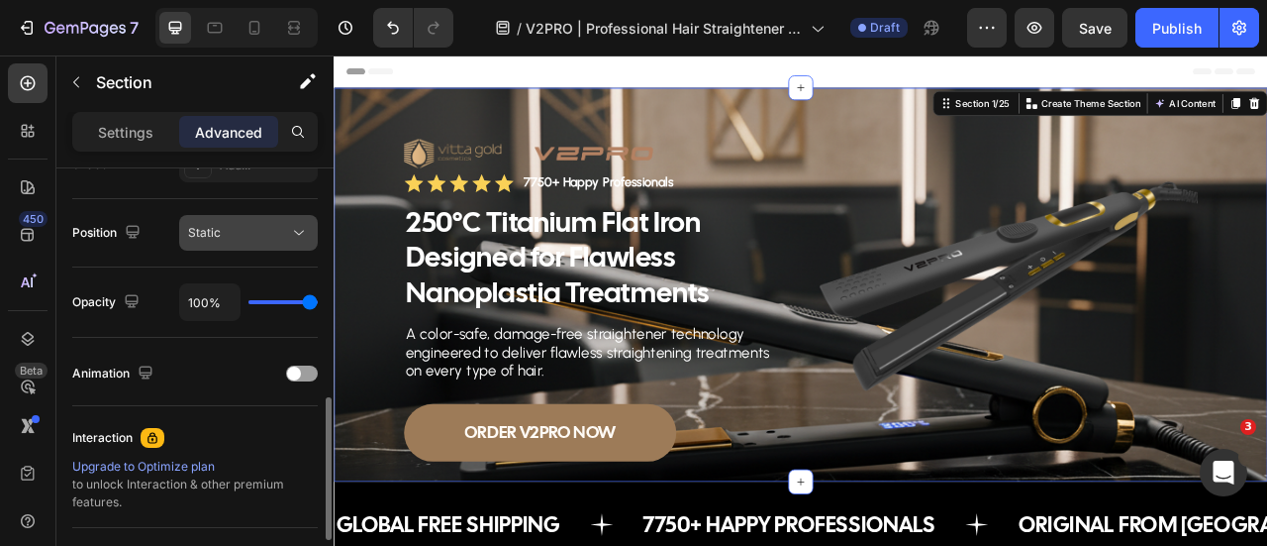
click at [272, 236] on div "Static" at bounding box center [238, 233] width 101 height 18
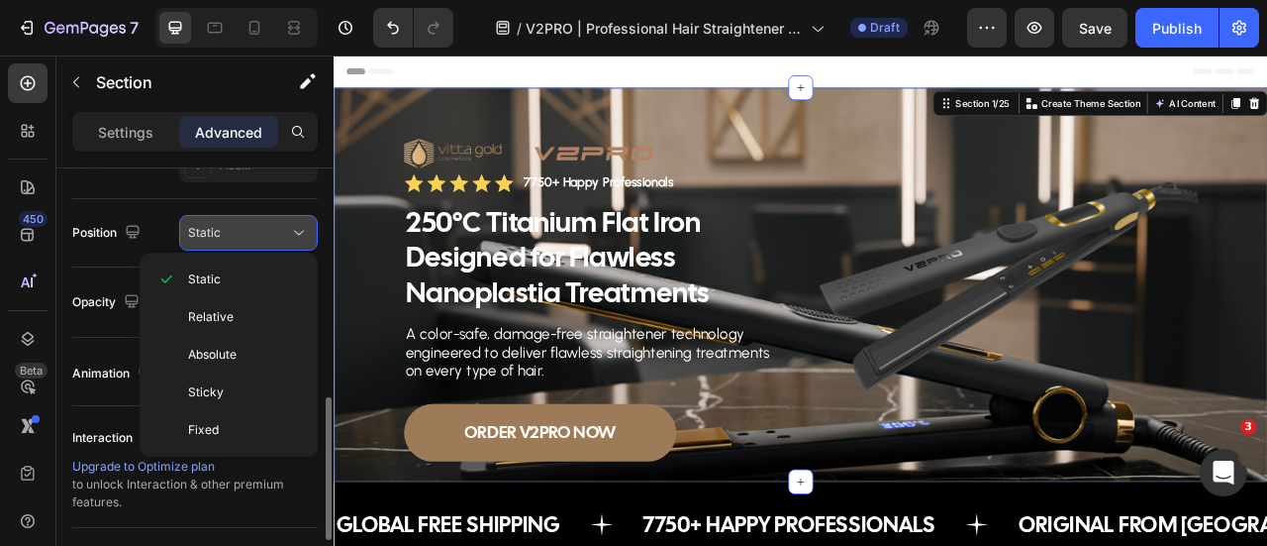
click at [276, 231] on div "Static" at bounding box center [238, 233] width 101 height 18
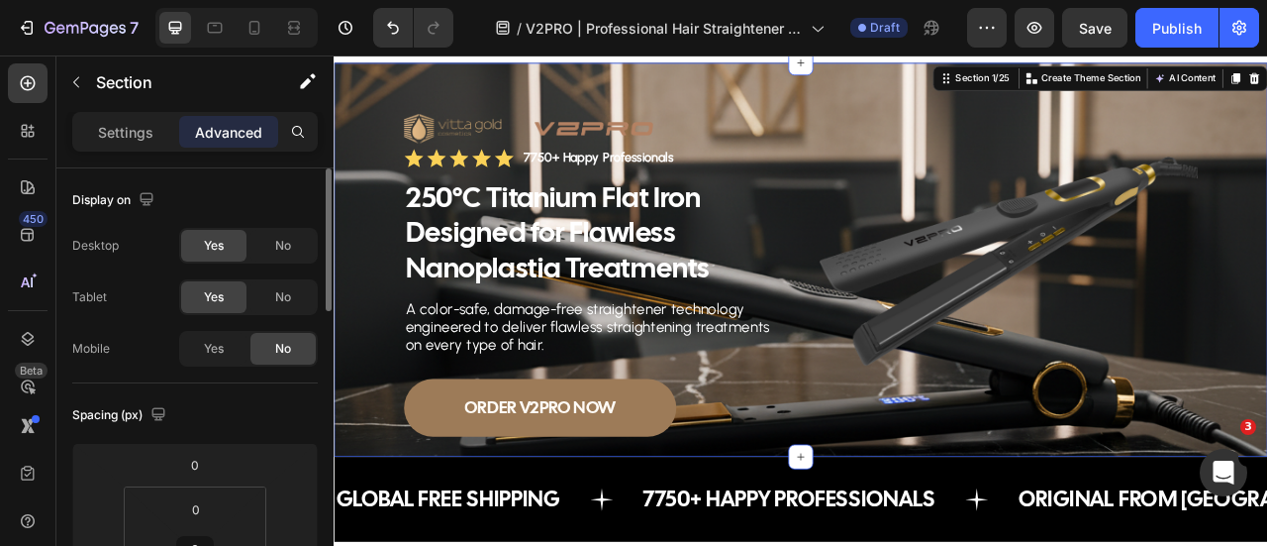
scroll to position [0, 0]
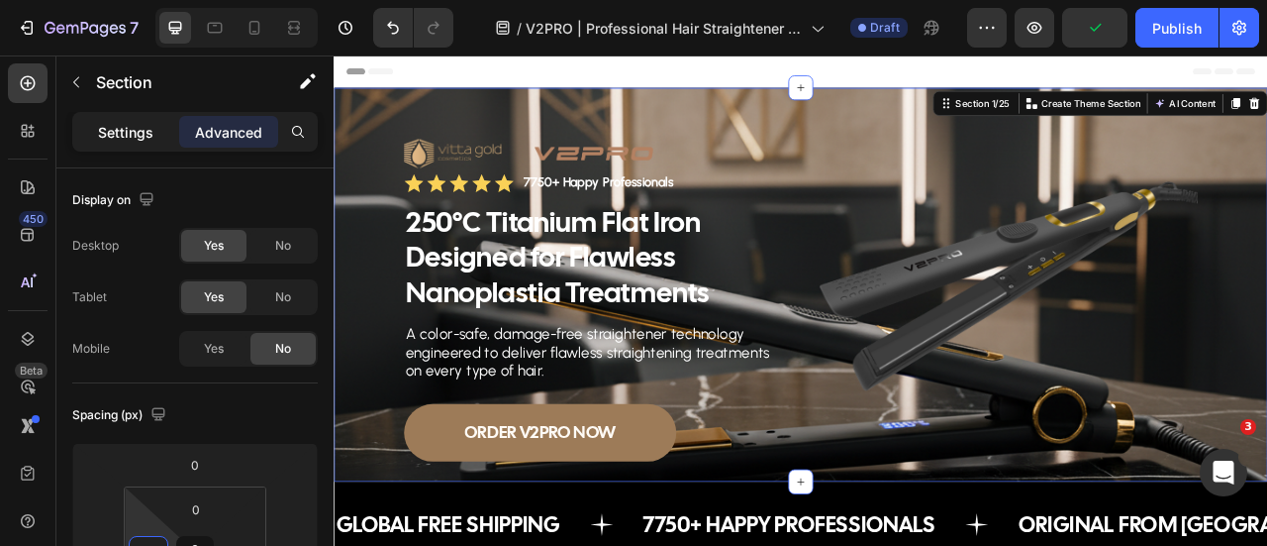
click at [143, 125] on p "Settings" at bounding box center [125, 132] width 55 height 21
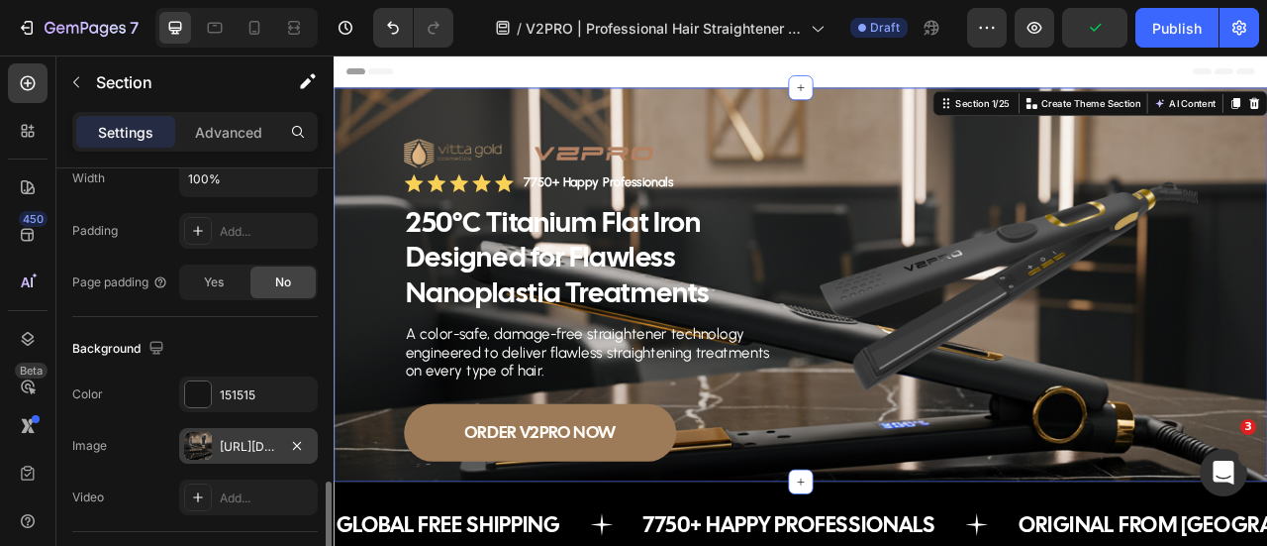
scroll to position [594, 0]
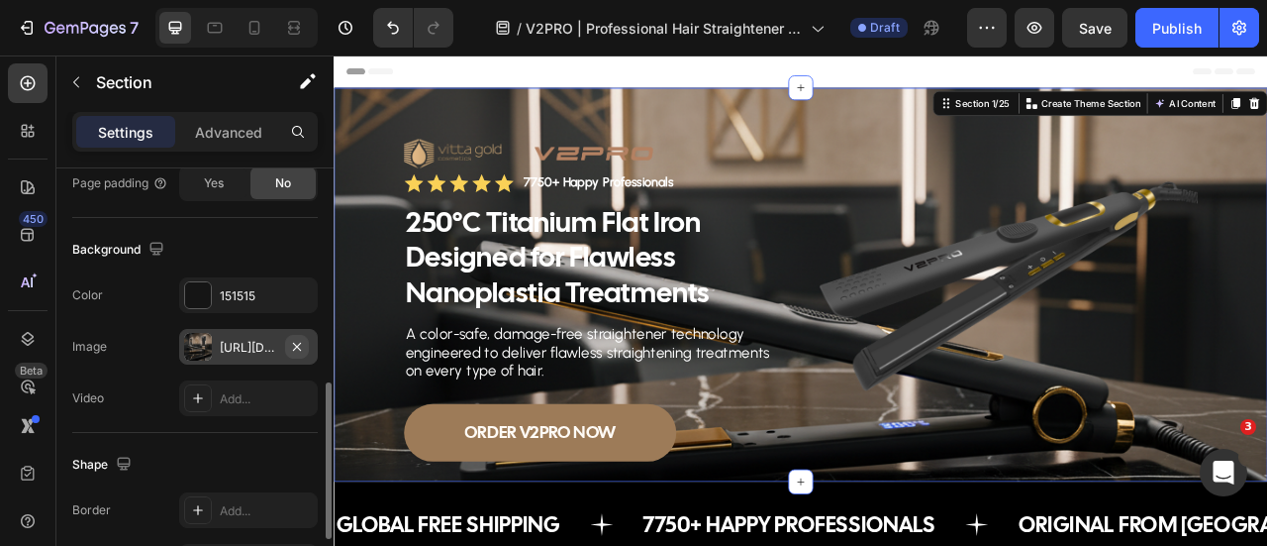
click at [304, 344] on icon "button" at bounding box center [297, 347] width 16 height 16
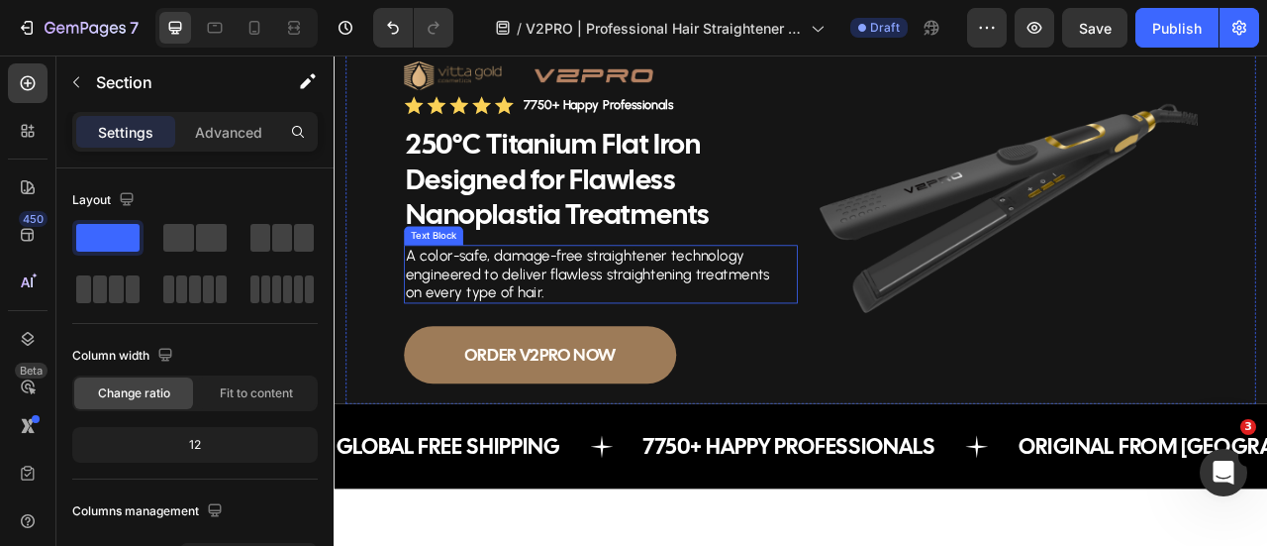
scroll to position [0, 0]
